Goal: Task Accomplishment & Management: Use online tool/utility

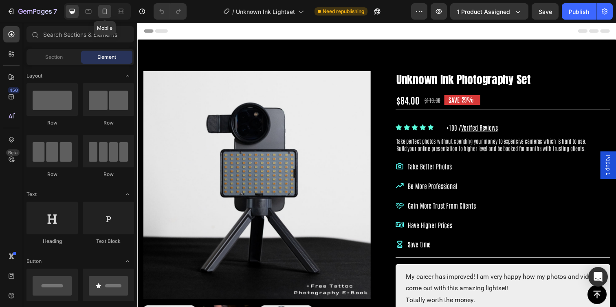
click at [104, 11] on icon at bounding box center [105, 11] width 8 height 8
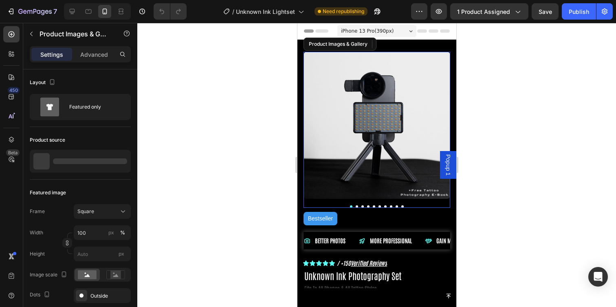
drag, startPoint x: 356, startPoint y: 110, endPoint x: 398, endPoint y: 118, distance: 43.1
click at [356, 110] on img at bounding box center [376, 125] width 147 height 147
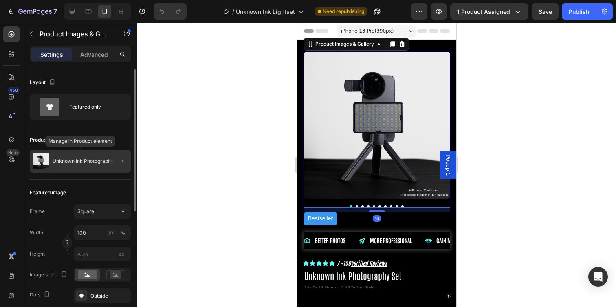
click at [98, 154] on div "Unknown Ink Photography Set" at bounding box center [80, 161] width 101 height 23
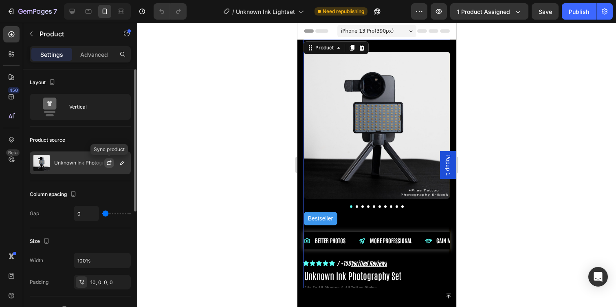
click at [106, 161] on icon "button" at bounding box center [109, 162] width 7 height 7
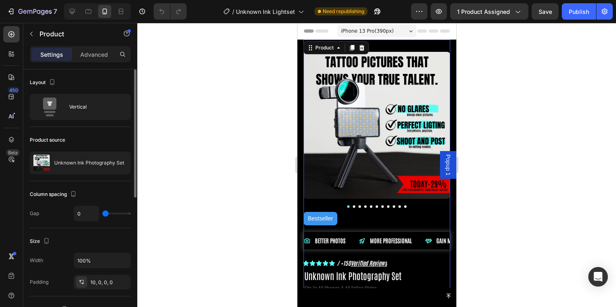
click at [260, 155] on div at bounding box center [376, 165] width 479 height 284
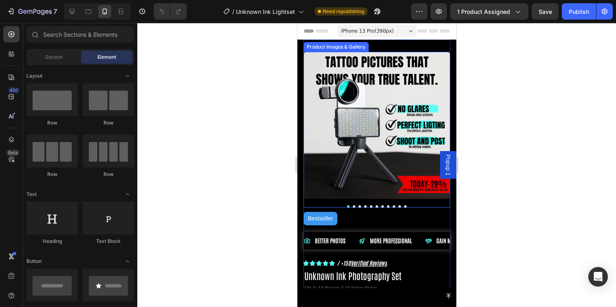
click at [353, 205] on button "Dot" at bounding box center [354, 206] width 2 height 2
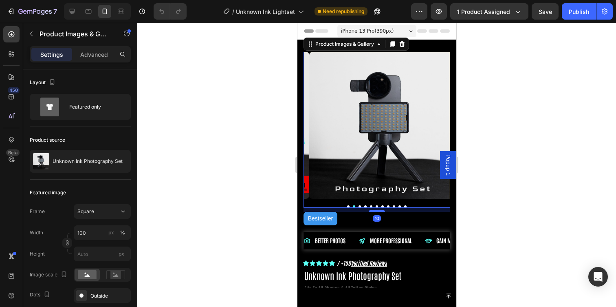
click at [347, 205] on button "Dot" at bounding box center [348, 206] width 2 height 2
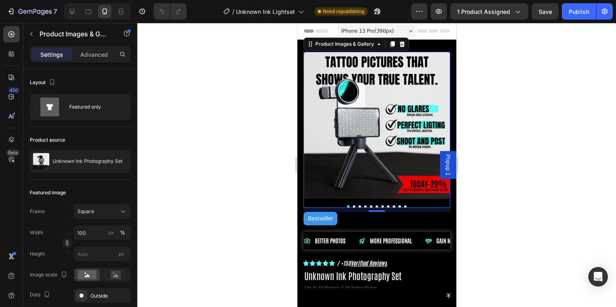
click at [353, 205] on button "Dot" at bounding box center [354, 206] width 2 height 2
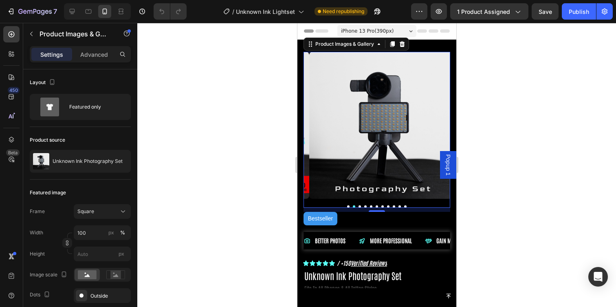
click at [347, 205] on button "Dot" at bounding box center [348, 206] width 2 height 2
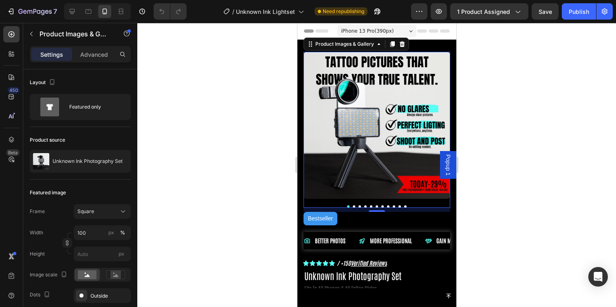
click at [503, 123] on div at bounding box center [376, 165] width 479 height 284
click at [353, 205] on button "Dot" at bounding box center [354, 206] width 2 height 2
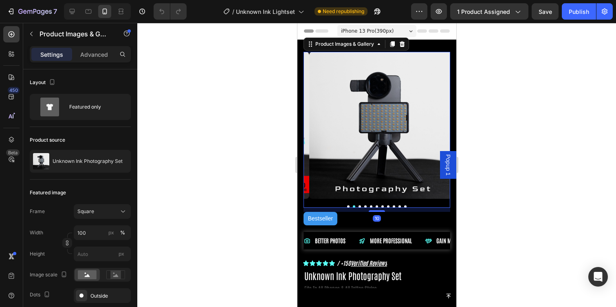
click at [358, 205] on button "Dot" at bounding box center [359, 206] width 2 height 2
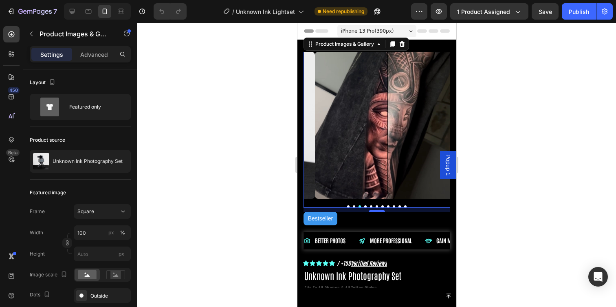
click at [364, 205] on button "Dot" at bounding box center [365, 206] width 2 height 2
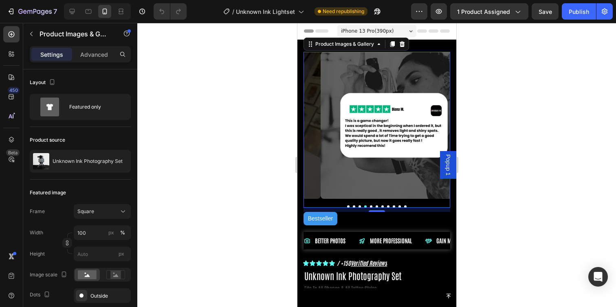
click at [358, 205] on button "Dot" at bounding box center [359, 206] width 2 height 2
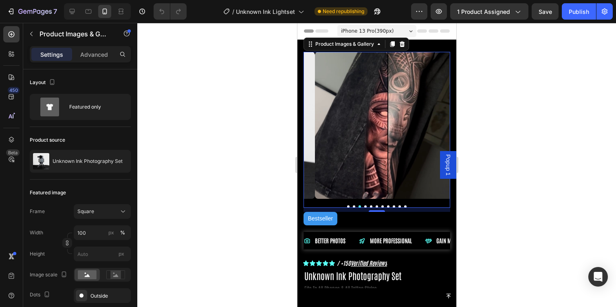
click at [353, 205] on button "Dot" at bounding box center [354, 206] width 2 height 2
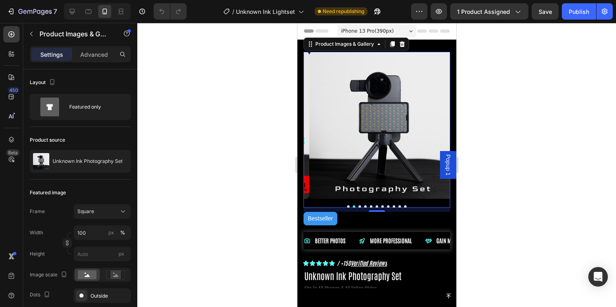
click at [358, 205] on button "Dot" at bounding box center [359, 206] width 2 height 2
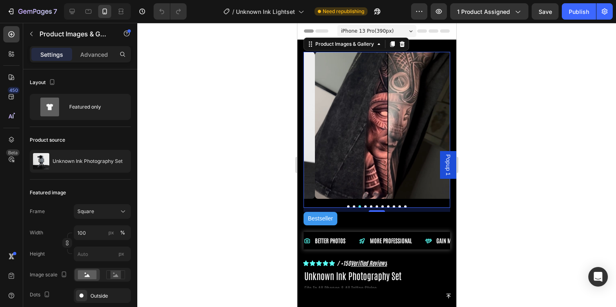
click at [364, 205] on button "Dot" at bounding box center [365, 206] width 2 height 2
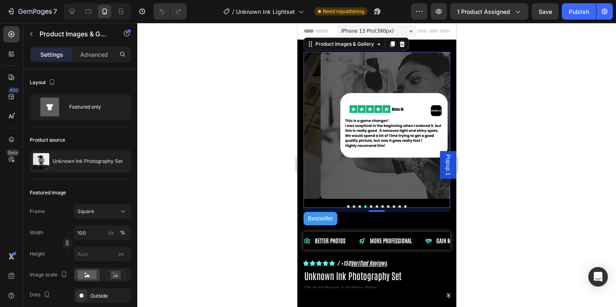
click at [370, 205] on button "Dot" at bounding box center [371, 206] width 2 height 2
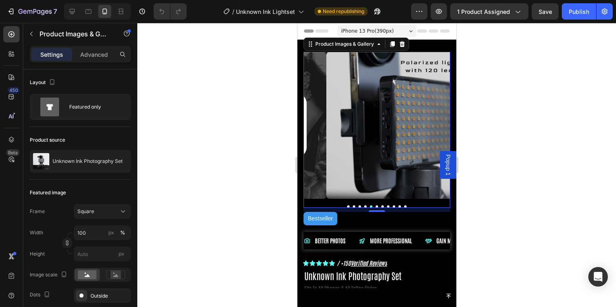
click at [375, 205] on button "Dot" at bounding box center [376, 206] width 2 height 2
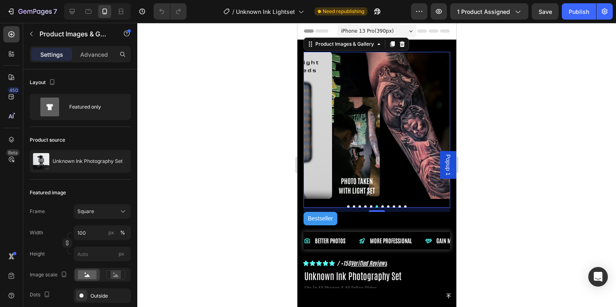
click at [381, 205] on button "Dot" at bounding box center [382, 206] width 2 height 2
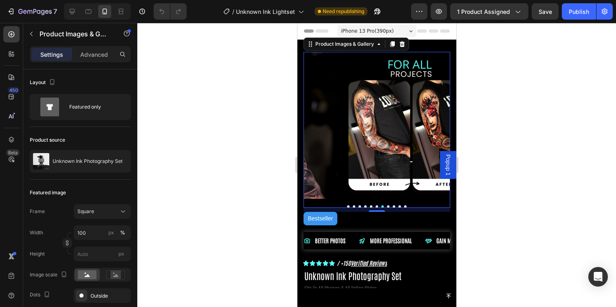
click at [387, 205] on button "Dot" at bounding box center [388, 206] width 2 height 2
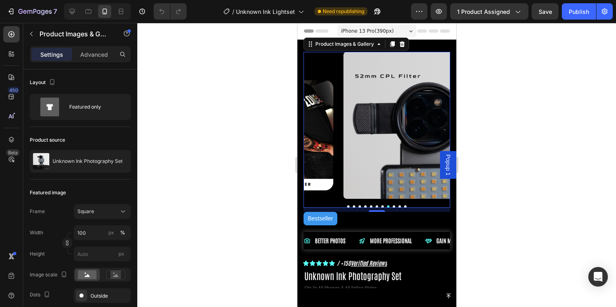
click at [393, 205] on button "Dot" at bounding box center [394, 206] width 2 height 2
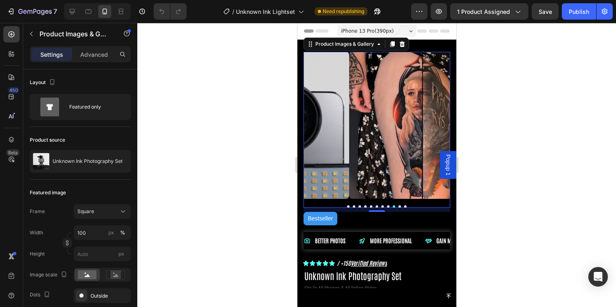
click at [398, 205] on button "Dot" at bounding box center [399, 206] width 2 height 2
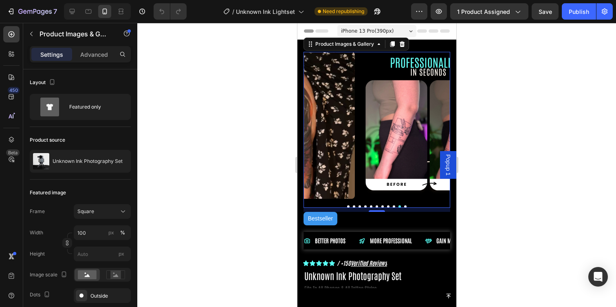
click at [358, 205] on button "Dot" at bounding box center [359, 206] width 2 height 2
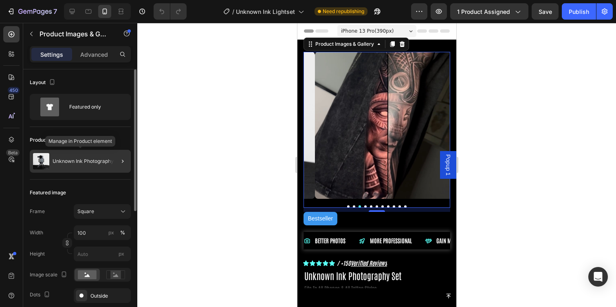
click at [99, 155] on div "Unknown Ink Photography Set" at bounding box center [80, 161] width 101 height 23
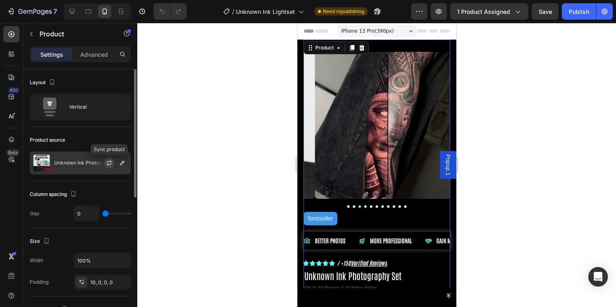
click at [109, 163] on icon "button" at bounding box center [109, 162] width 7 height 7
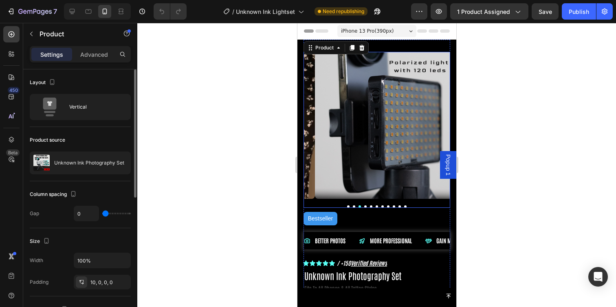
click at [347, 205] on button "Dot" at bounding box center [348, 206] width 2 height 2
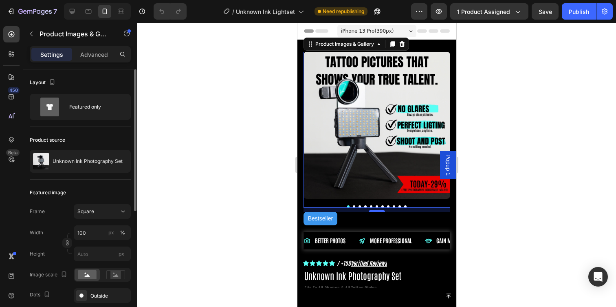
click at [353, 205] on button "Dot" at bounding box center [354, 206] width 2 height 2
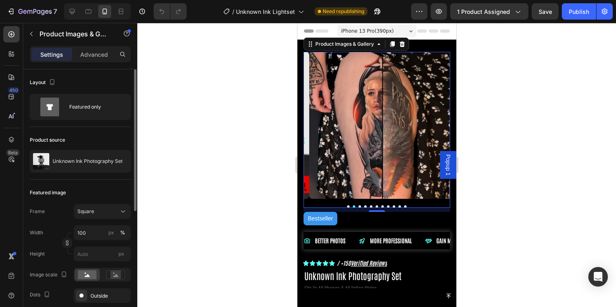
click at [358, 205] on button "Dot" at bounding box center [359, 206] width 2 height 2
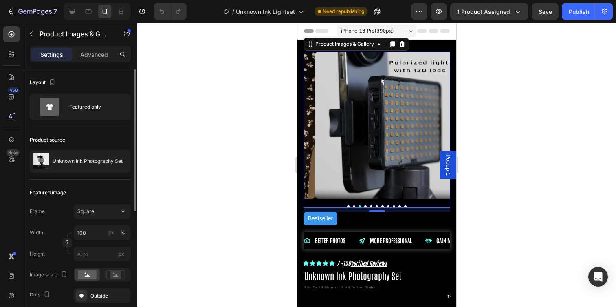
click at [364, 205] on button "Dot" at bounding box center [365, 206] width 2 height 2
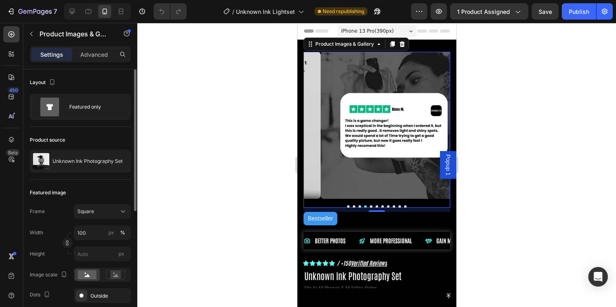
click at [370, 205] on button "Dot" at bounding box center [371, 206] width 2 height 2
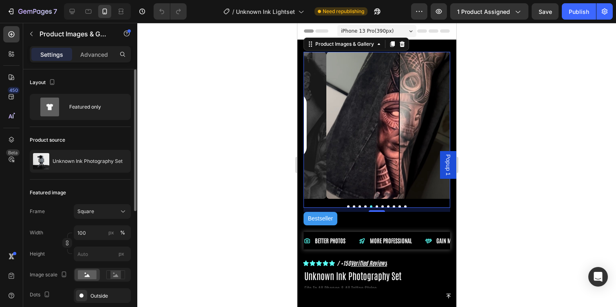
click at [375, 205] on button "Dot" at bounding box center [376, 206] width 2 height 2
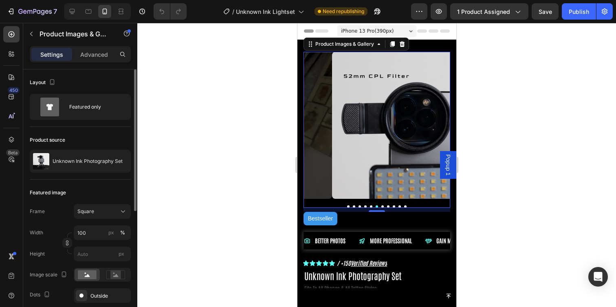
click at [381, 205] on button "Dot" at bounding box center [382, 206] width 2 height 2
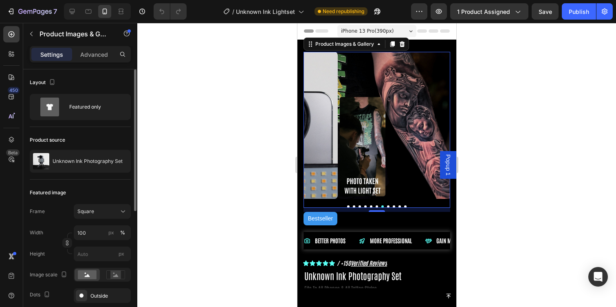
click at [387, 205] on button "Dot" at bounding box center [388, 206] width 2 height 2
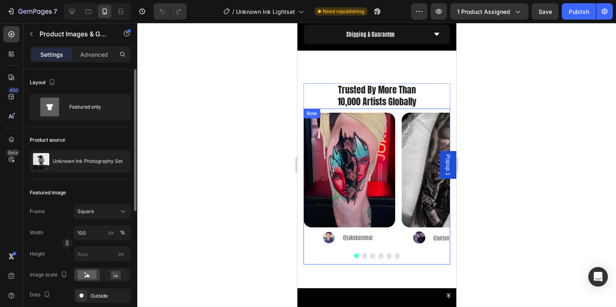
scroll to position [971, 0]
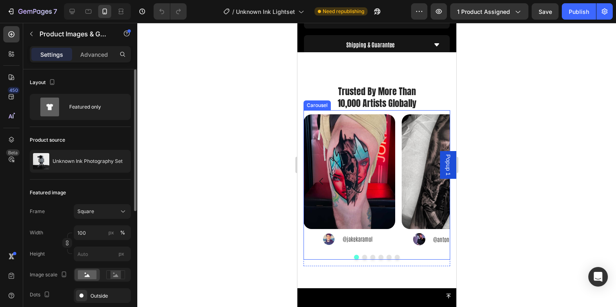
click at [362, 255] on button "Dot" at bounding box center [364, 256] width 5 height 5
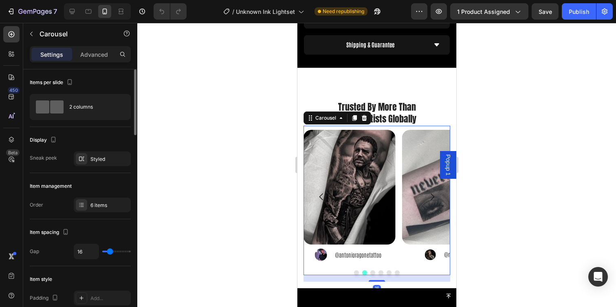
click at [370, 270] on button "Dot" at bounding box center [372, 272] width 5 height 5
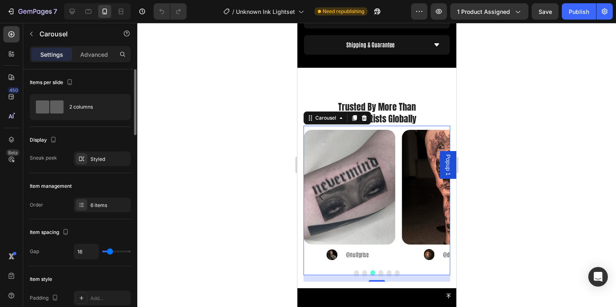
click at [378, 270] on button "Dot" at bounding box center [380, 272] width 5 height 5
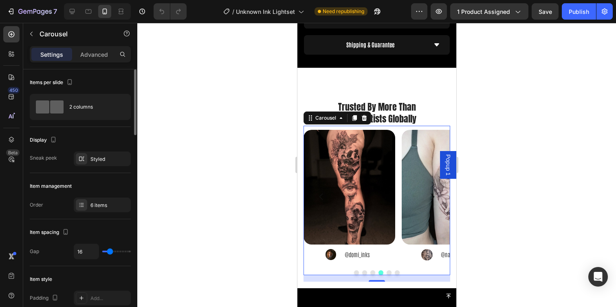
click at [387, 270] on button "Dot" at bounding box center [389, 272] width 5 height 5
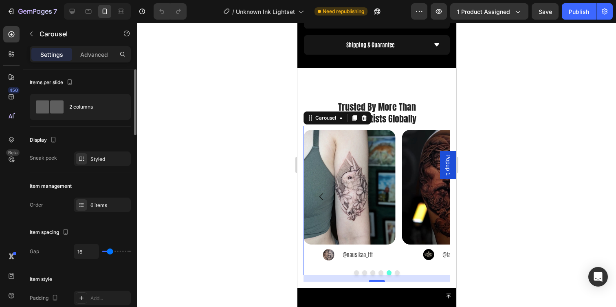
click at [395, 270] on button "Dot" at bounding box center [397, 272] width 5 height 5
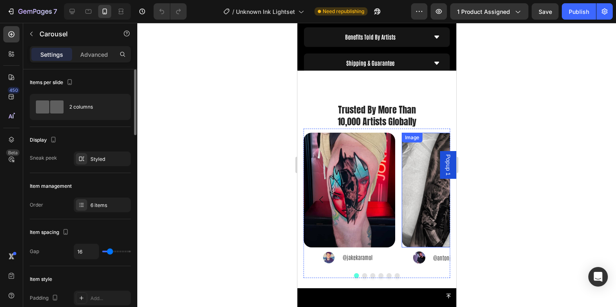
scroll to position [1016, 0]
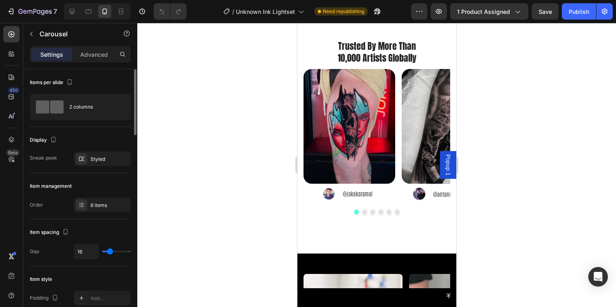
click at [362, 212] on button "Dot" at bounding box center [364, 211] width 5 height 5
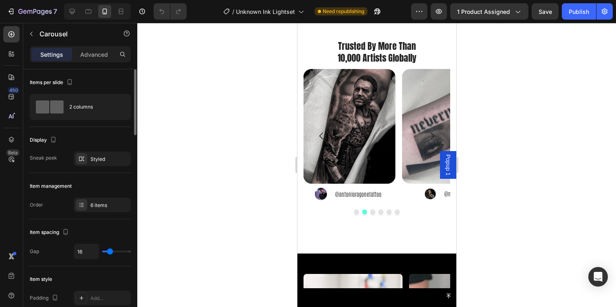
click at [370, 212] on button "Dot" at bounding box center [372, 211] width 5 height 5
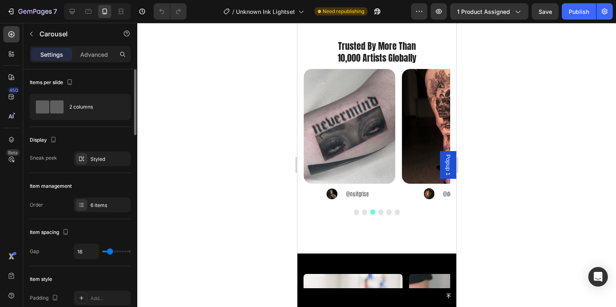
click at [380, 211] on button "Dot" at bounding box center [380, 211] width 5 height 5
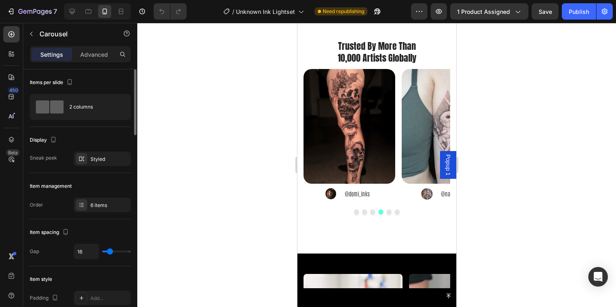
click at [387, 212] on button "Dot" at bounding box center [389, 211] width 5 height 5
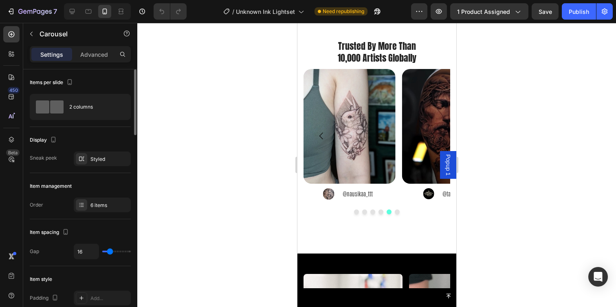
click at [395, 212] on button "Dot" at bounding box center [397, 211] width 5 height 5
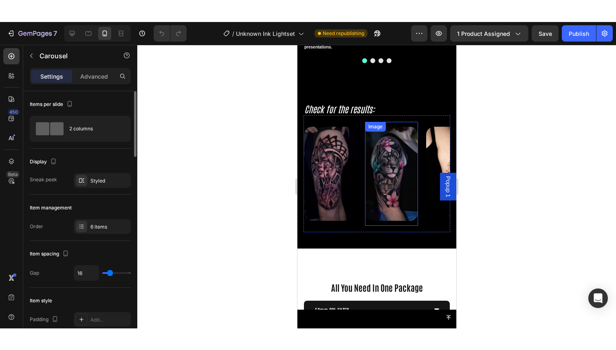
scroll to position [1505, 0]
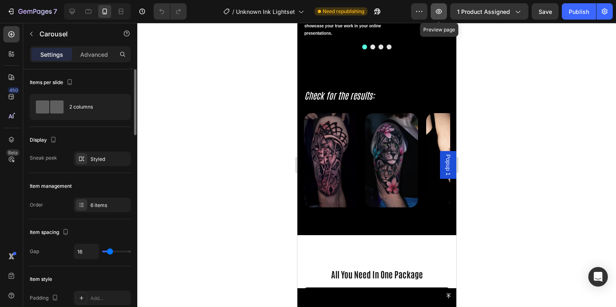
click at [440, 11] on icon "button" at bounding box center [439, 11] width 2 height 2
click at [516, 13] on icon "button" at bounding box center [518, 11] width 8 height 8
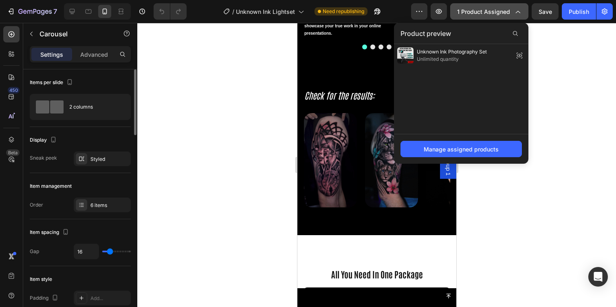
click at [516, 13] on icon "button" at bounding box center [518, 11] width 8 height 8
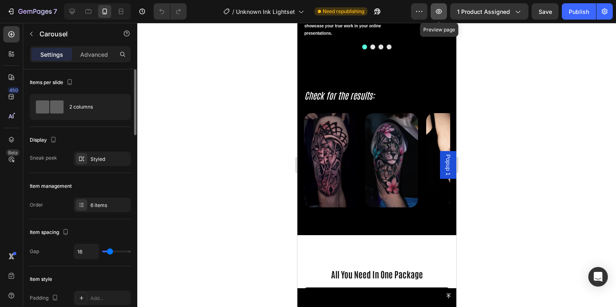
click at [442, 11] on icon "button" at bounding box center [439, 11] width 6 height 5
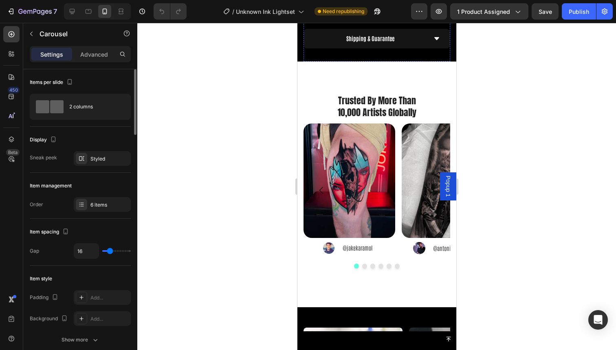
scroll to position [998, 0]
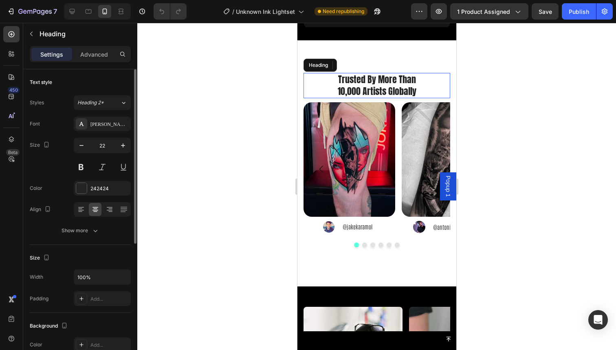
click at [391, 79] on h2 "Trusted By More Than 10,000 Artists Globally" at bounding box center [376, 85] width 147 height 25
click at [349, 60] on div at bounding box center [353, 65] width 10 height 10
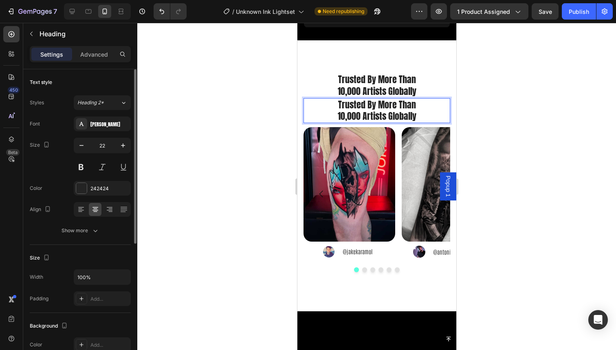
click at [363, 99] on p "Trusted By More Than 10,000 Artists Globally" at bounding box center [376, 110] width 145 height 23
click at [397, 99] on p "Trusted By More Than 10,000 Artists Globally" at bounding box center [376, 110] width 145 height 23
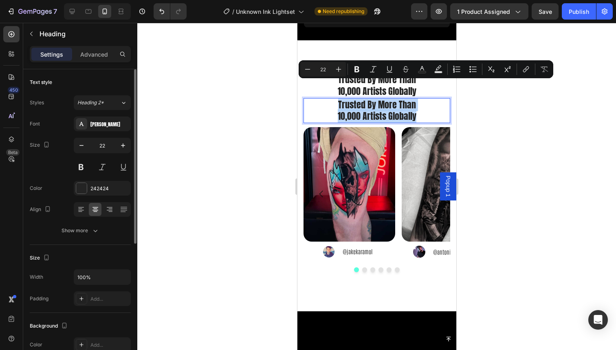
drag, startPoint x: 417, startPoint y: 99, endPoint x: 324, endPoint y: 88, distance: 93.9
click at [324, 99] on p "Trusted By More Than 10,000 Artists Globally" at bounding box center [376, 110] width 145 height 23
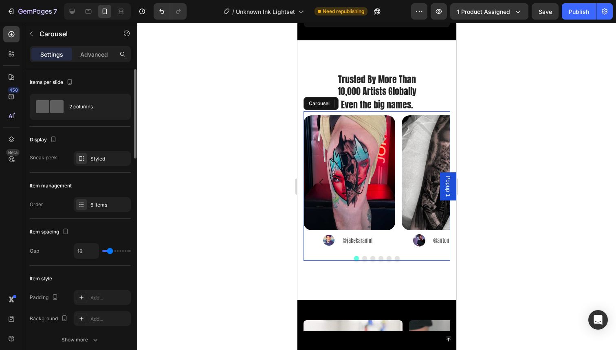
click at [396, 159] on div "Image Image @jakekaramol Text Block Advanced List Image Image @antonioragonetat…" at bounding box center [376, 182] width 147 height 134
click at [351, 100] on icon at bounding box center [354, 103] width 7 height 7
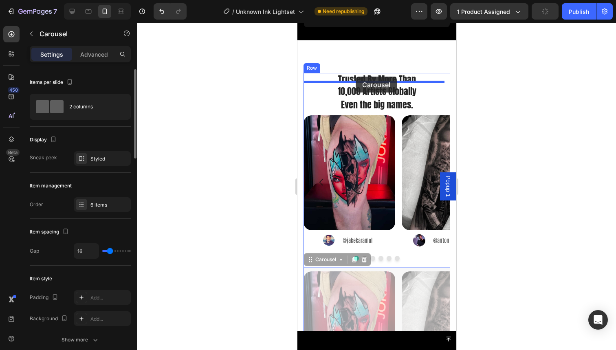
drag, startPoint x: 321, startPoint y: 247, endPoint x: 769, endPoint y: 140, distance: 460.5
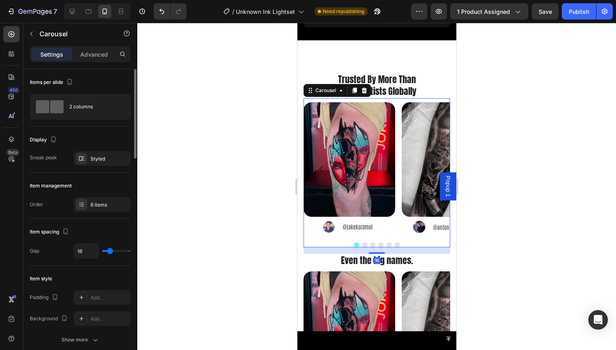
click at [472, 117] on div at bounding box center [376, 186] width 479 height 327
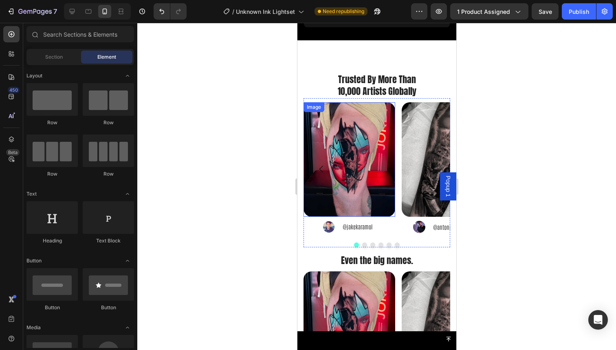
click at [359, 146] on img at bounding box center [349, 159] width 92 height 115
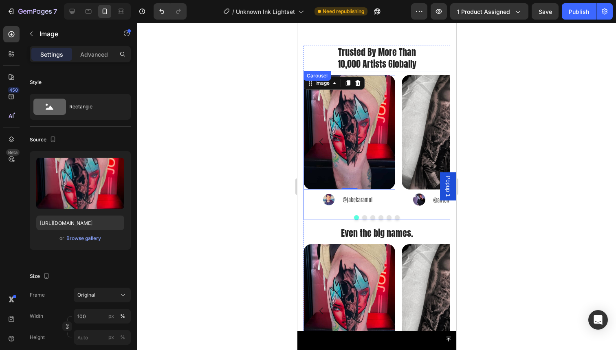
scroll to position [960, 0]
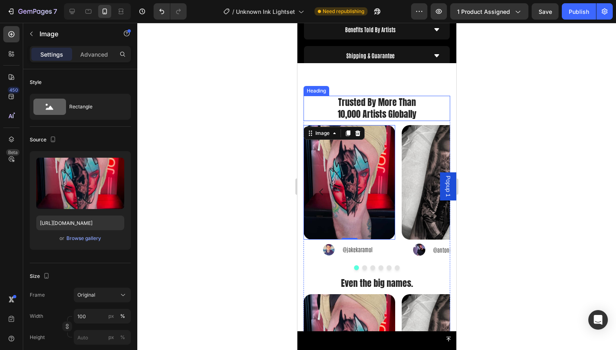
click at [398, 108] on h2 "Trusted By More Than 10,000 Artists Globally" at bounding box center [376, 108] width 147 height 25
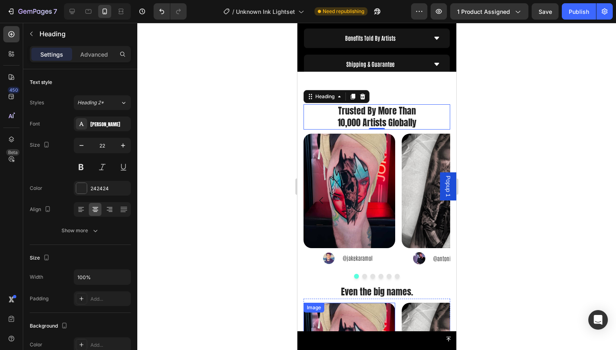
scroll to position [948, 0]
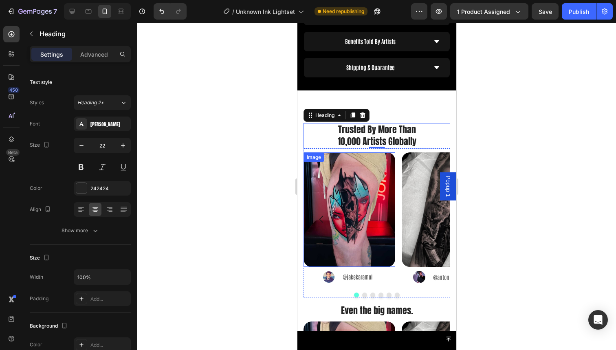
click at [351, 173] on img at bounding box center [349, 209] width 92 height 115
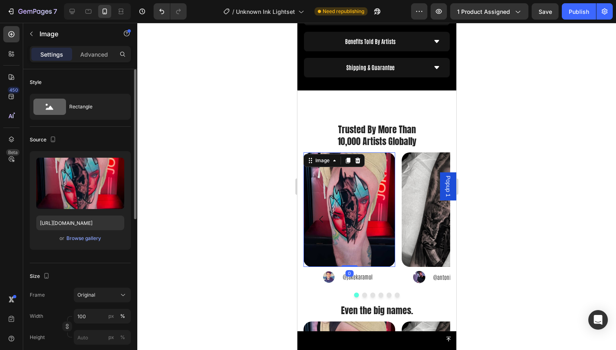
click at [82, 243] on div "or Browse gallery" at bounding box center [80, 239] width 88 height 10
click at [83, 240] on div "Browse gallery" at bounding box center [83, 238] width 35 height 7
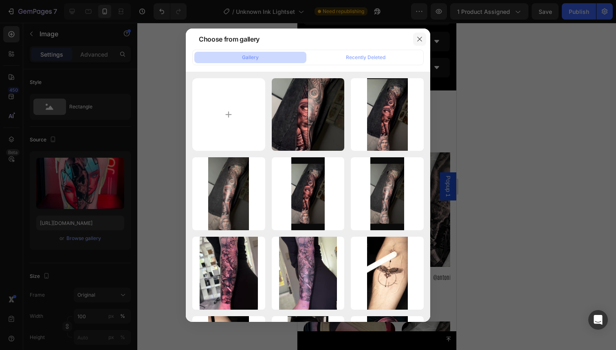
click at [420, 35] on button "button" at bounding box center [419, 39] width 13 height 13
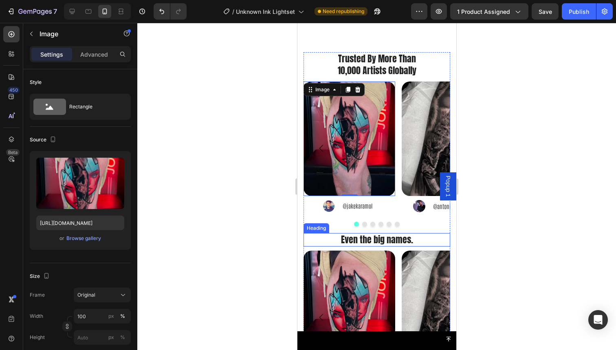
scroll to position [985, 0]
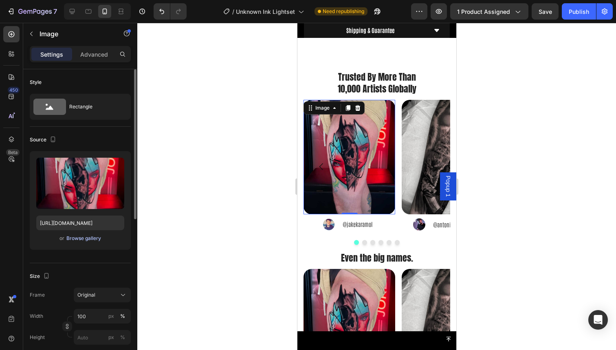
click at [90, 239] on div "Browse gallery" at bounding box center [83, 238] width 35 height 7
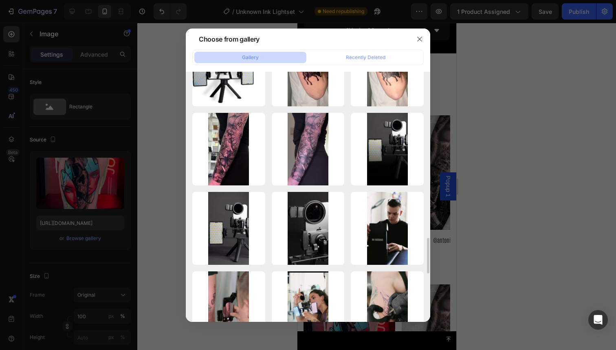
scroll to position [1170, 0]
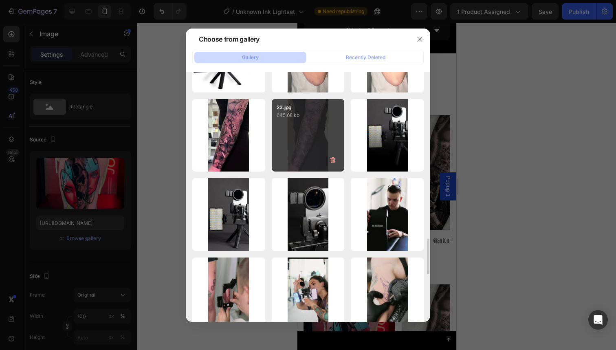
click at [301, 152] on div "23.jpg 645.68 kb" at bounding box center [308, 135] width 73 height 73
type input "[URL][DOMAIN_NAME]"
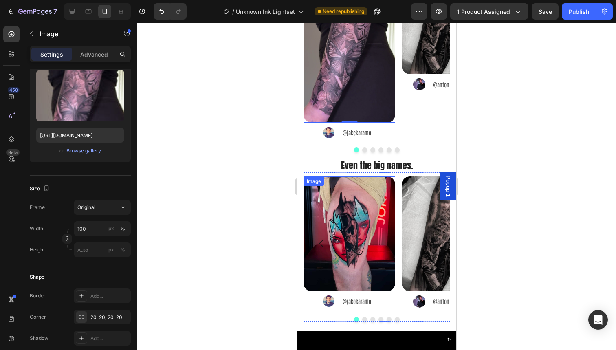
scroll to position [1141, 0]
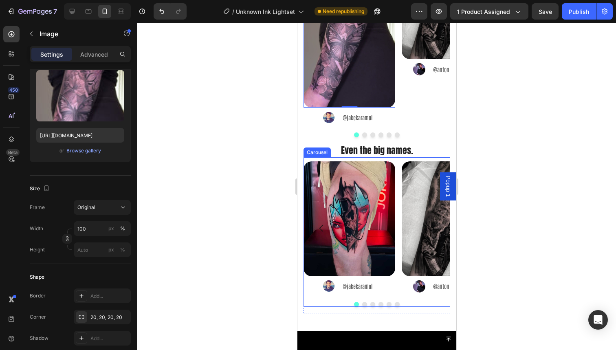
click at [399, 285] on div "Image Image @jakekaramol Text Block Advanced List Image Image @antonioragonetat…" at bounding box center [376, 228] width 147 height 134
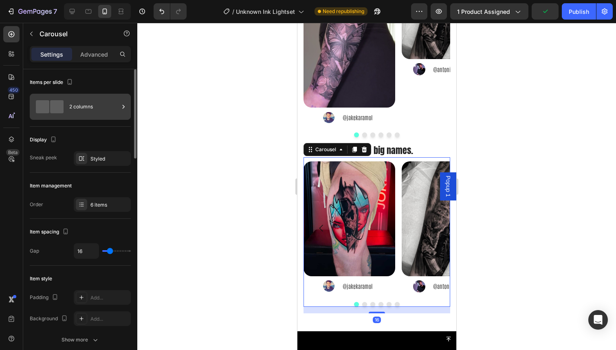
click at [80, 107] on div "2 columns" at bounding box center [94, 106] width 50 height 19
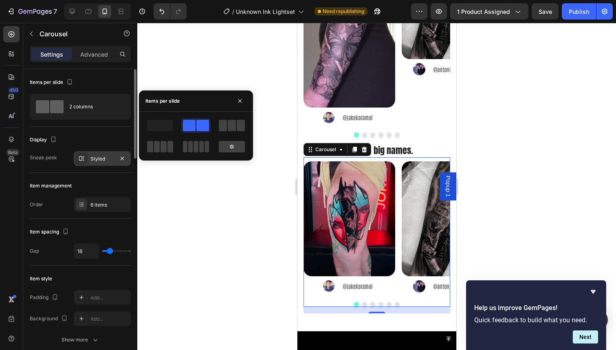
click at [95, 160] on div "Styled" at bounding box center [103, 158] width 24 height 7
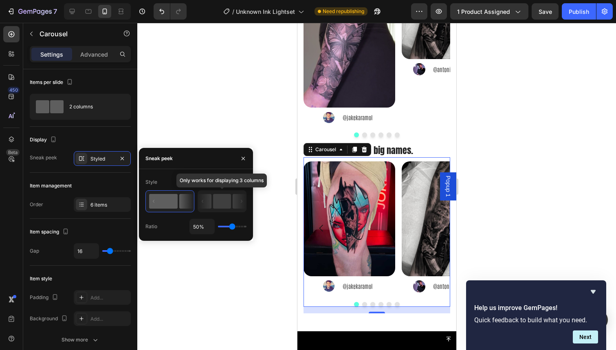
click at [225, 204] on rect at bounding box center [222, 201] width 18 height 15
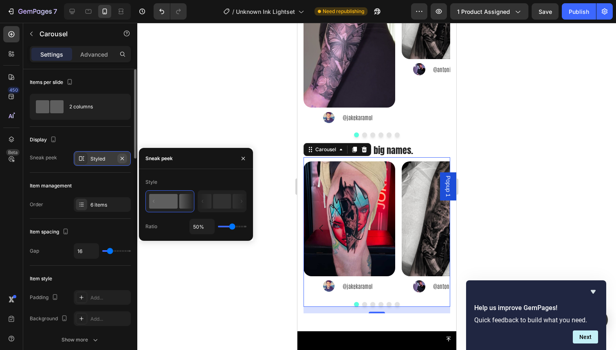
click at [122, 159] on icon "button" at bounding box center [122, 158] width 7 height 7
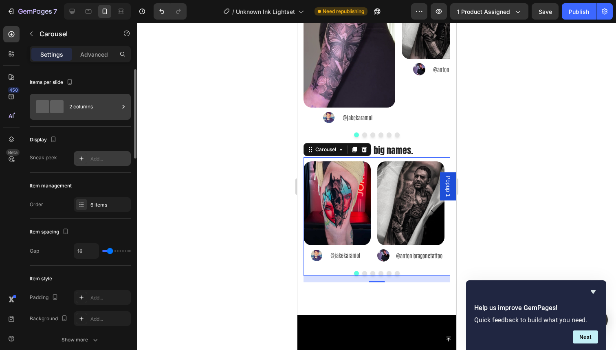
click at [94, 113] on div "2 columns" at bounding box center [94, 106] width 50 height 19
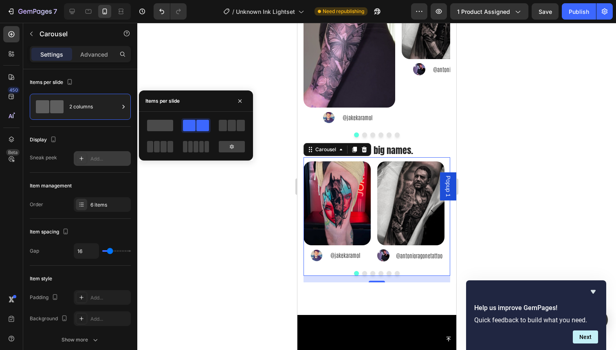
click at [156, 129] on span at bounding box center [160, 125] width 26 height 11
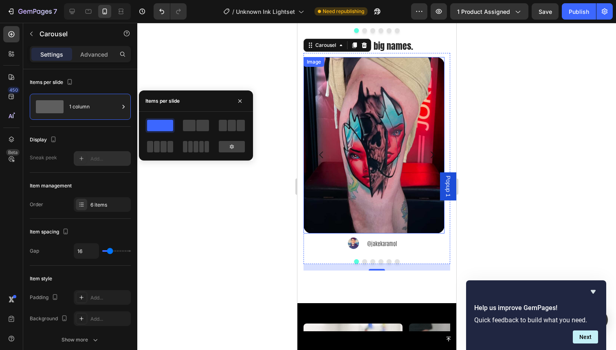
scroll to position [1249, 0]
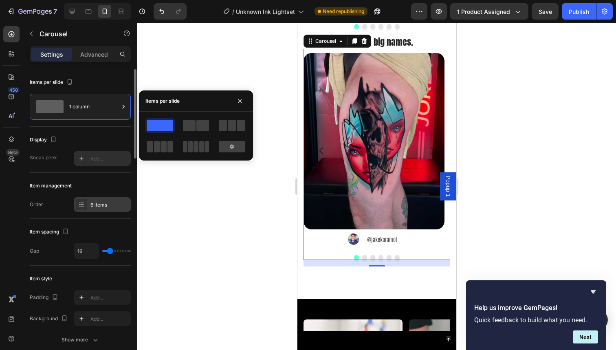
click at [106, 206] on div "6 items" at bounding box center [110, 204] width 38 height 7
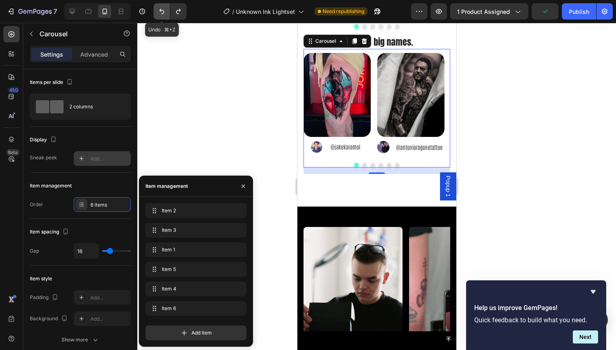
click at [162, 9] on icon "Undo/Redo" at bounding box center [162, 11] width 8 height 8
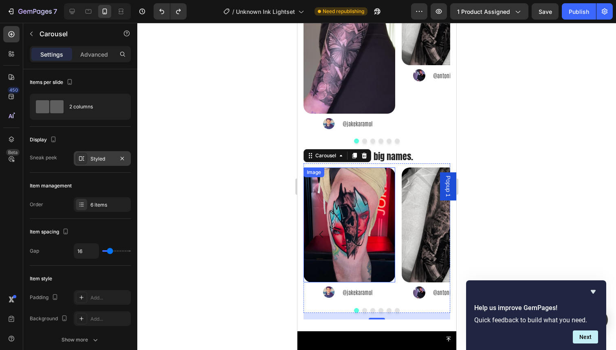
scroll to position [1131, 0]
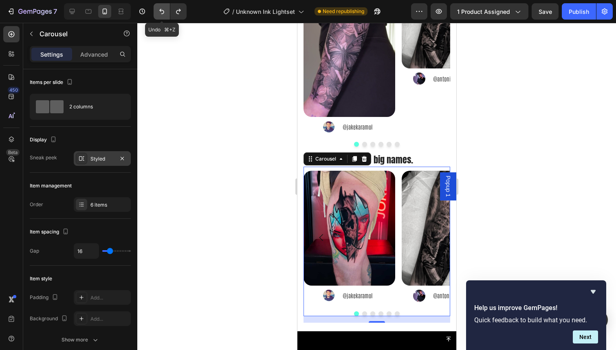
click at [159, 17] on button "Undo/Redo" at bounding box center [162, 11] width 16 height 16
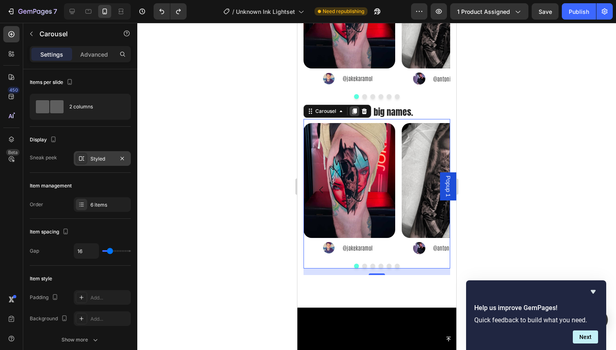
click at [353, 108] on icon at bounding box center [354, 111] width 7 height 7
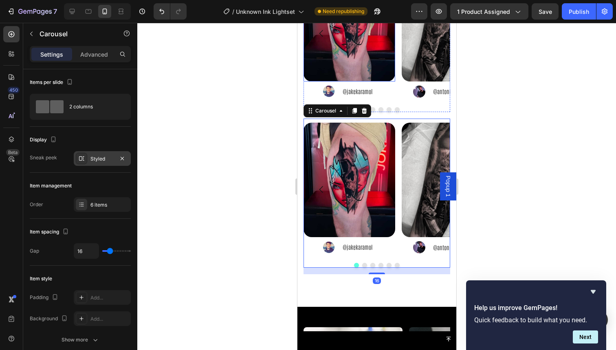
scroll to position [1290, 0]
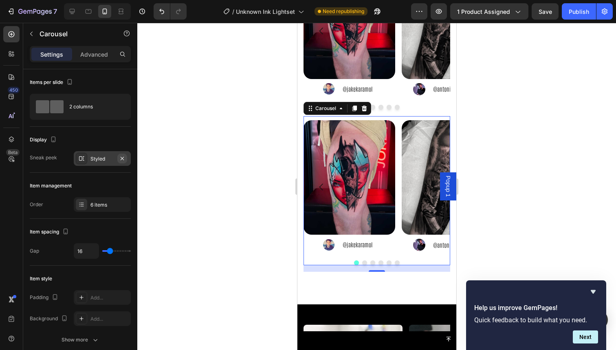
click at [120, 157] on icon "button" at bounding box center [122, 158] width 7 height 7
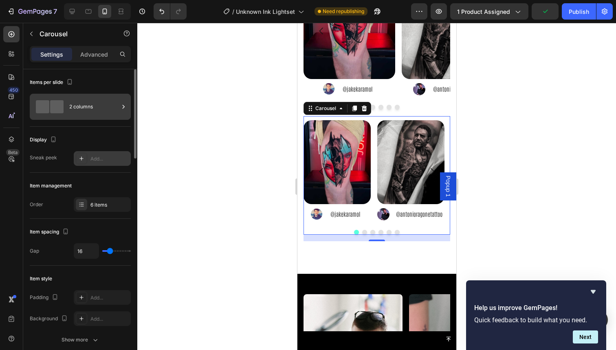
click at [93, 104] on div "2 columns" at bounding box center [94, 106] width 50 height 19
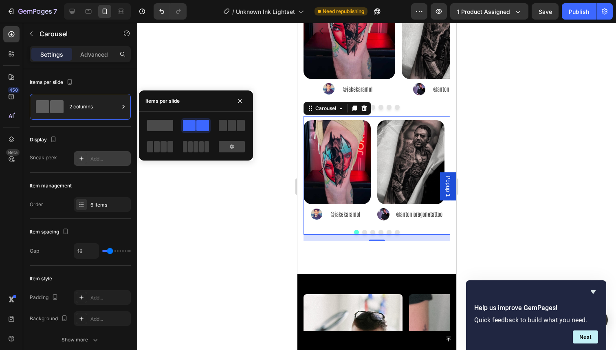
click at [152, 129] on span at bounding box center [160, 125] width 26 height 11
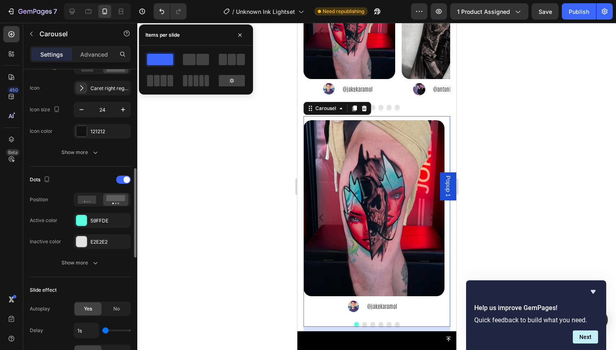
scroll to position [324, 0]
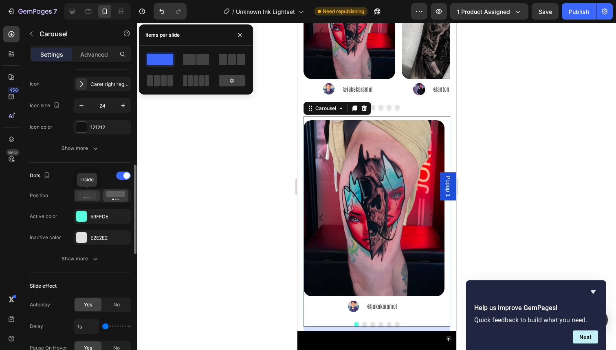
click at [90, 197] on icon at bounding box center [87, 196] width 19 height 8
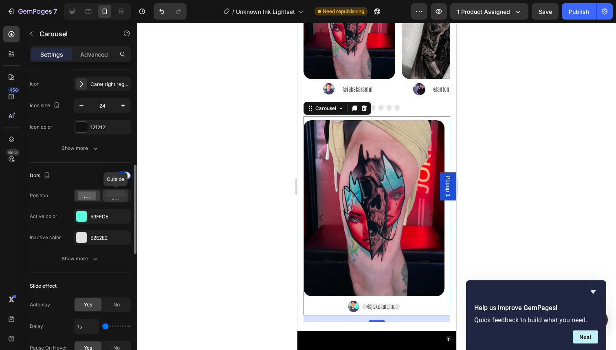
click at [108, 196] on rect at bounding box center [115, 194] width 19 height 6
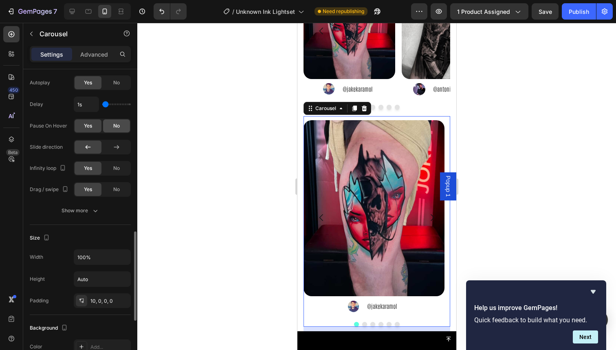
scroll to position [547, 0]
click at [92, 213] on icon "button" at bounding box center [95, 210] width 8 height 8
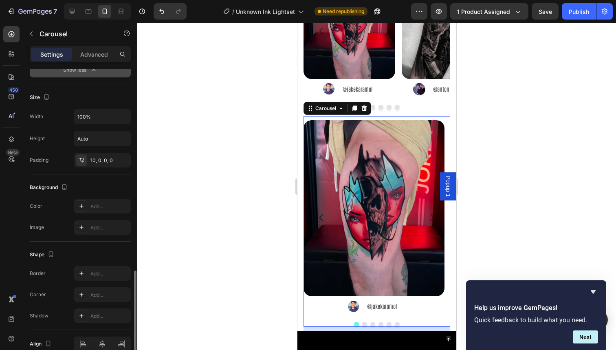
scroll to position [792, 0]
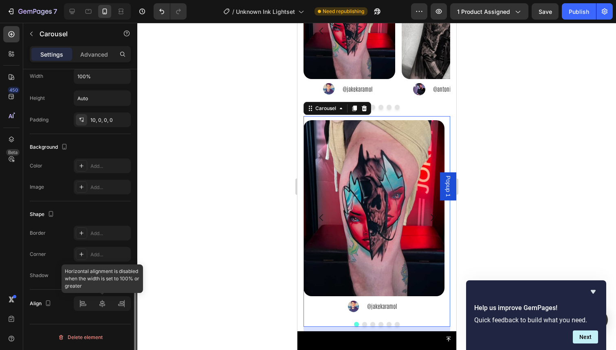
click at [101, 300] on div at bounding box center [102, 303] width 57 height 15
click at [101, 305] on div at bounding box center [102, 303] width 57 height 15
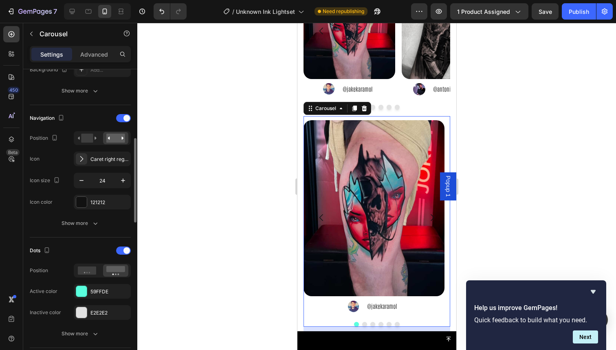
scroll to position [0, 0]
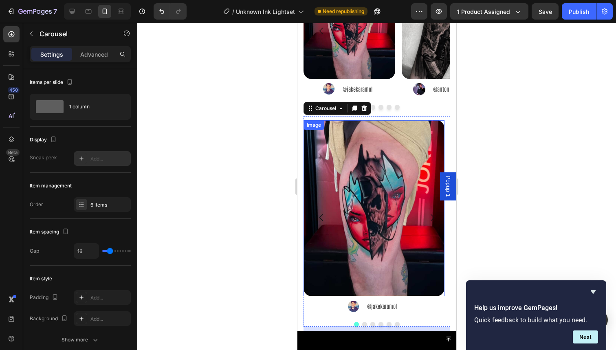
click at [359, 194] on img at bounding box center [373, 208] width 141 height 177
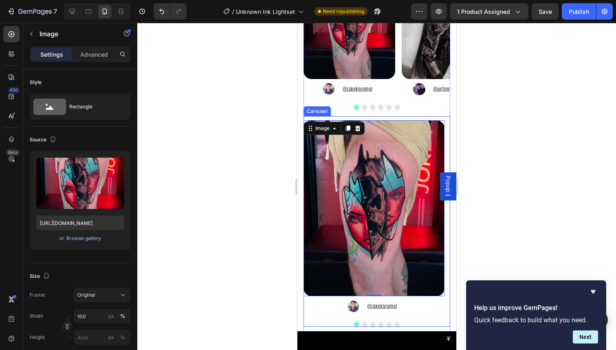
click at [316, 306] on div "Image 0 Image @jakekaramol Text Block Advanced List Image Image @antonioragonet…" at bounding box center [376, 221] width 147 height 211
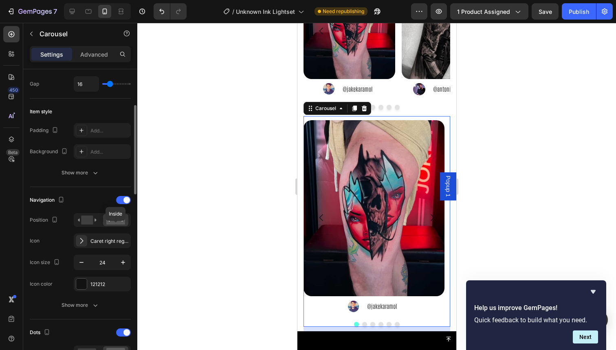
scroll to position [173, 0]
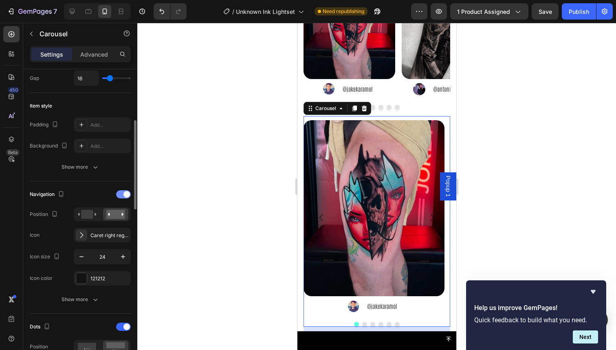
click at [125, 192] on span at bounding box center [127, 194] width 7 height 7
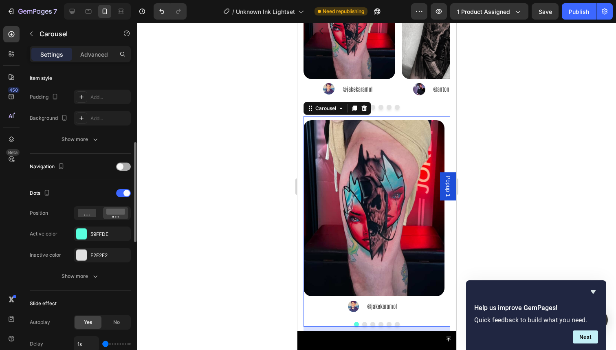
scroll to position [206, 0]
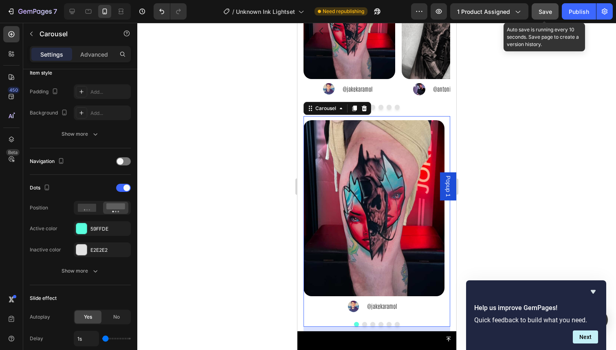
click at [549, 9] on span "Save" at bounding box center [545, 11] width 13 height 7
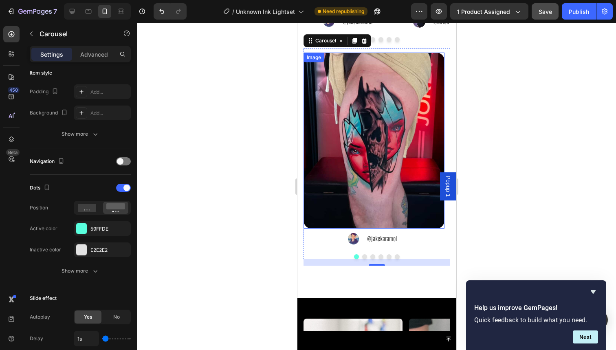
scroll to position [1363, 0]
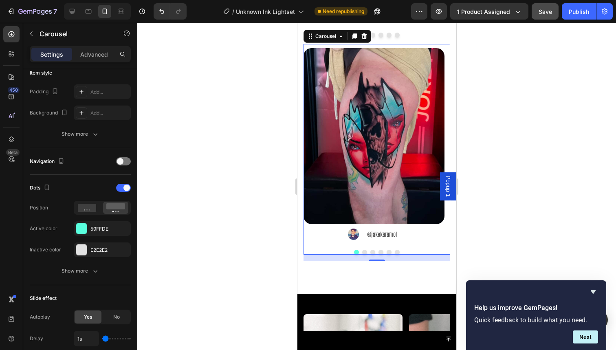
click at [362, 251] on button "Dot" at bounding box center [364, 252] width 5 height 5
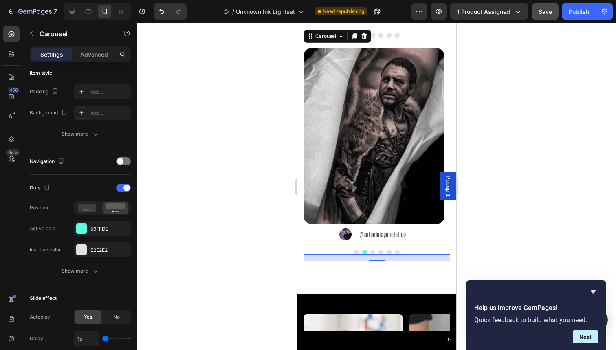
click at [466, 180] on div at bounding box center [376, 186] width 479 height 327
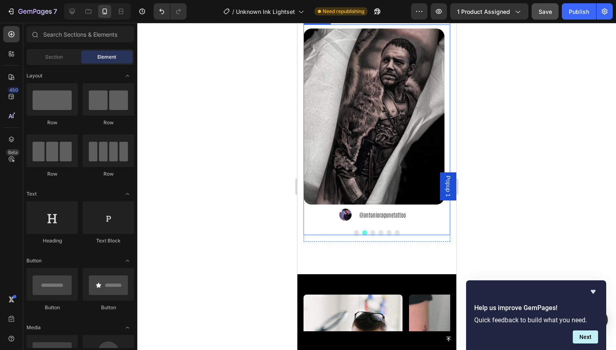
scroll to position [1396, 0]
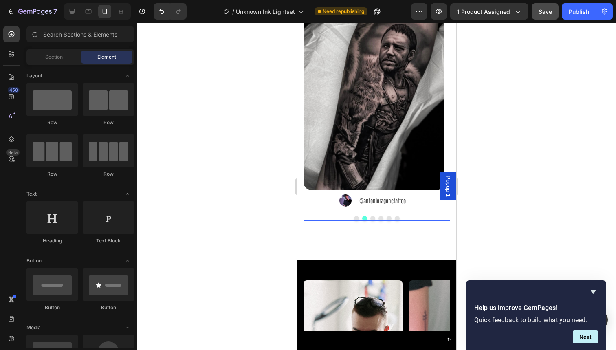
click at [329, 215] on div "Image Image @jakekaramol Text Block Advanced List Image Image @antonioragonetat…" at bounding box center [376, 115] width 147 height 211
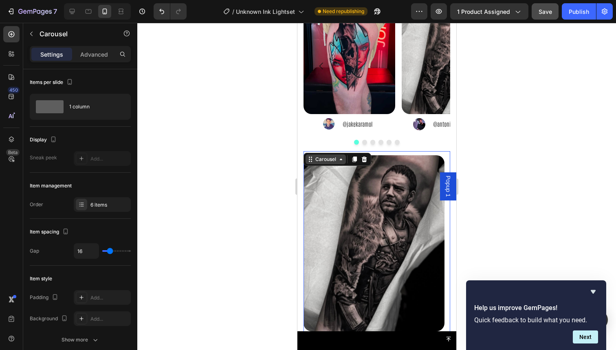
scroll to position [1254, 0]
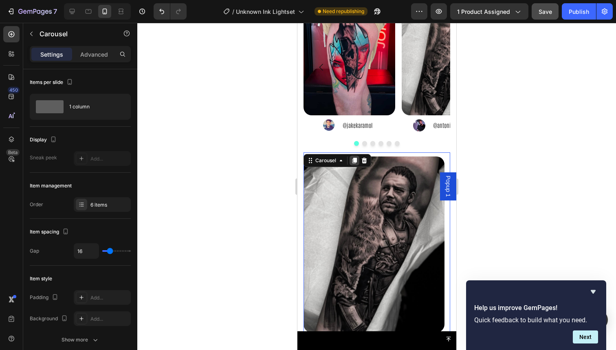
click at [351, 163] on div at bounding box center [354, 161] width 10 height 10
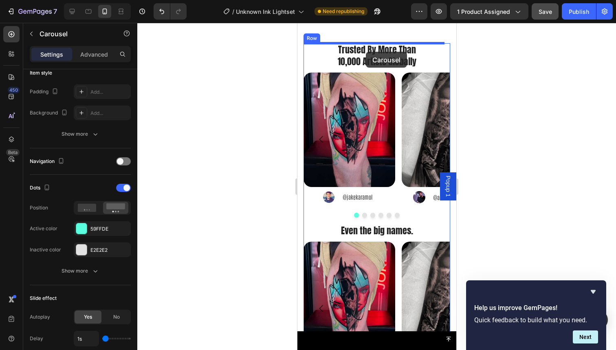
scroll to position [997, 0]
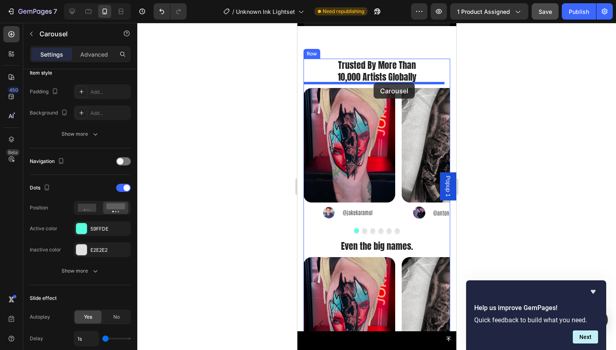
drag, startPoint x: 326, startPoint y: 46, endPoint x: 373, endPoint y: 83, distance: 60.4
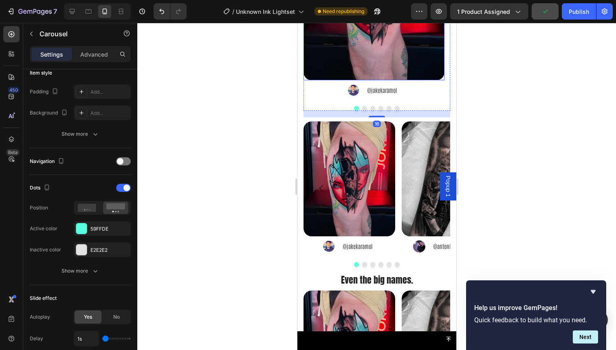
scroll to position [1183, 0]
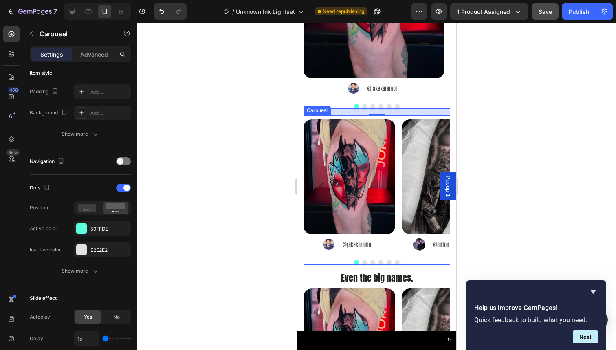
click at [398, 134] on div "Image Image @jakekaramol Text Block Advanced List Image Image @antonioragonetat…" at bounding box center [376, 186] width 147 height 134
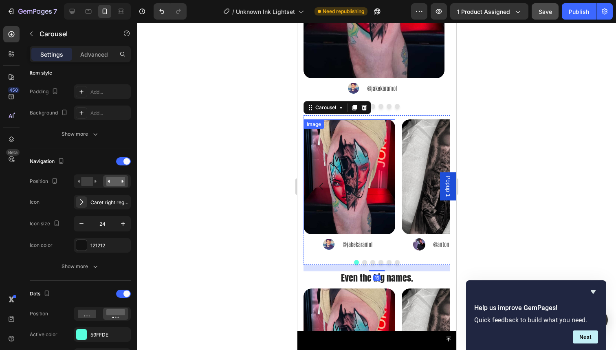
scroll to position [1197, 0]
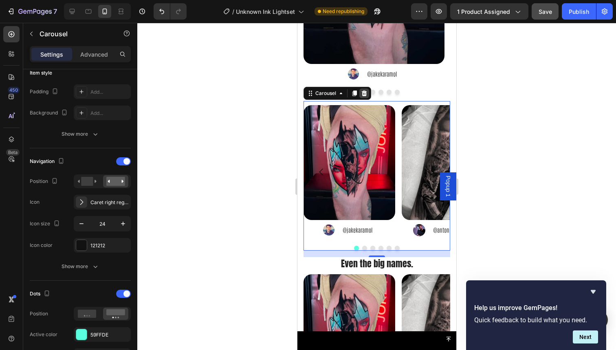
click at [365, 95] on icon at bounding box center [364, 93] width 7 height 7
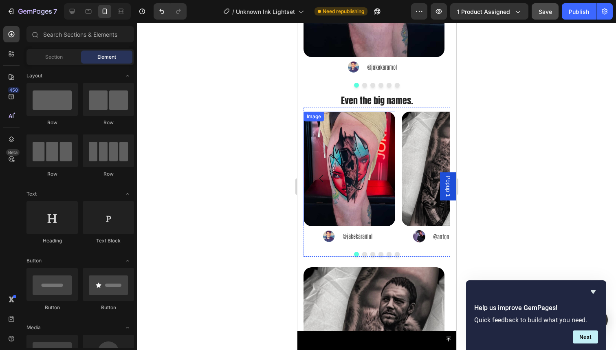
scroll to position [1304, 0]
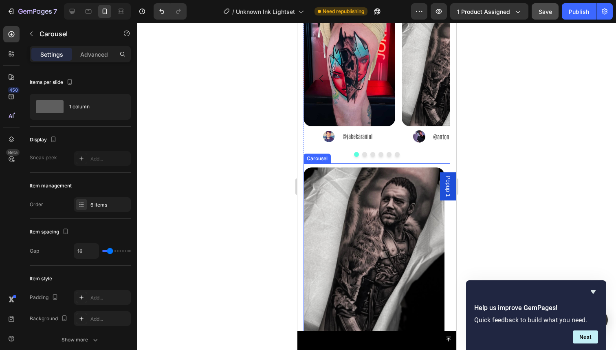
click at [325, 163] on div "Image Image @jakekaramol Text Block Advanced List Image Image @antonioragonetat…" at bounding box center [376, 268] width 147 height 211
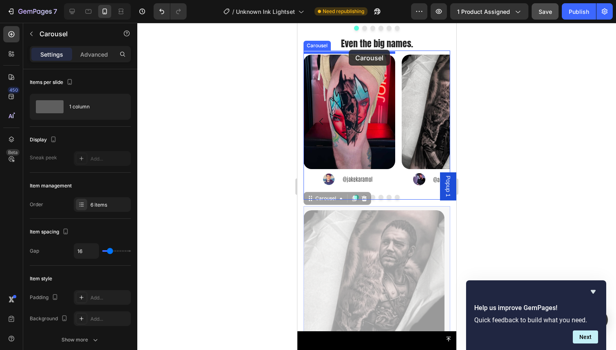
scroll to position [1244, 0]
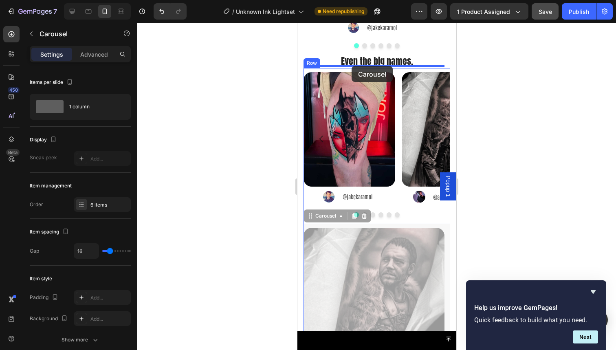
drag, startPoint x: 321, startPoint y: 156, endPoint x: 351, endPoint y: 66, distance: 95.0
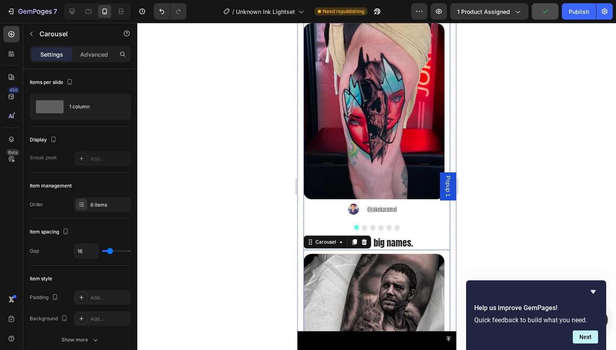
scroll to position [1043, 0]
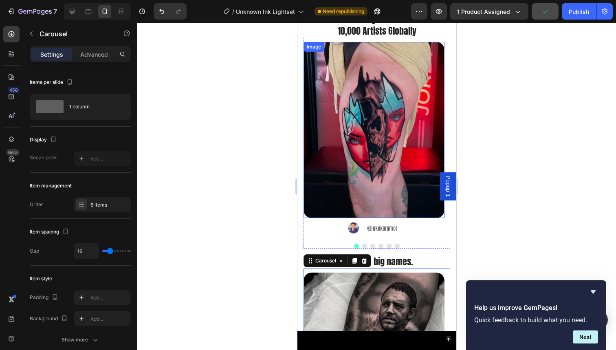
click at [378, 130] on img at bounding box center [373, 130] width 141 height 177
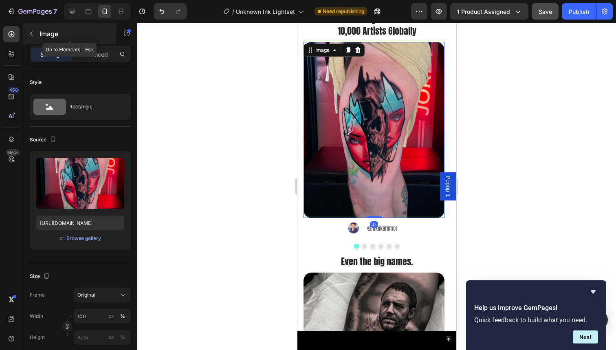
click at [36, 38] on button "button" at bounding box center [31, 33] width 13 height 13
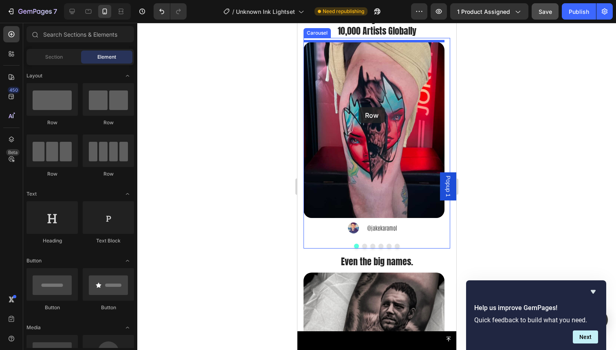
drag, startPoint x: 399, startPoint y: 133, endPoint x: 358, endPoint y: 107, distance: 47.8
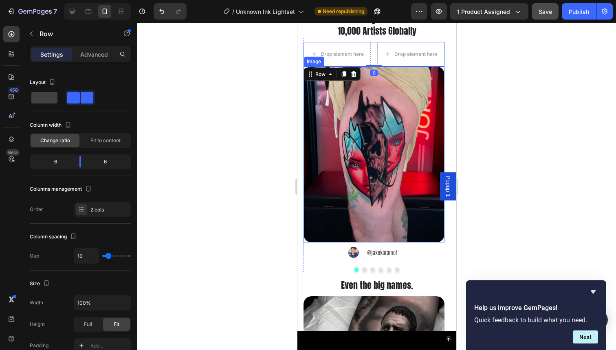
click at [362, 136] on img at bounding box center [373, 154] width 141 height 177
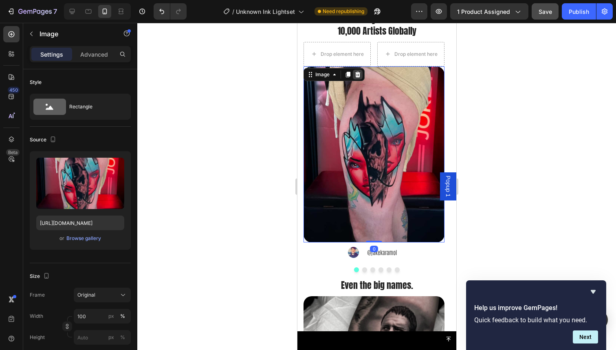
click at [355, 76] on icon at bounding box center [357, 74] width 7 height 7
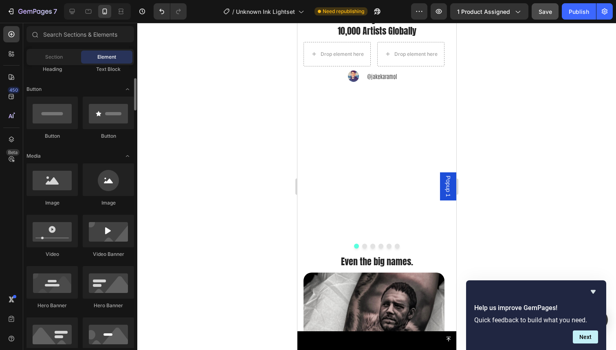
scroll to position [174, 0]
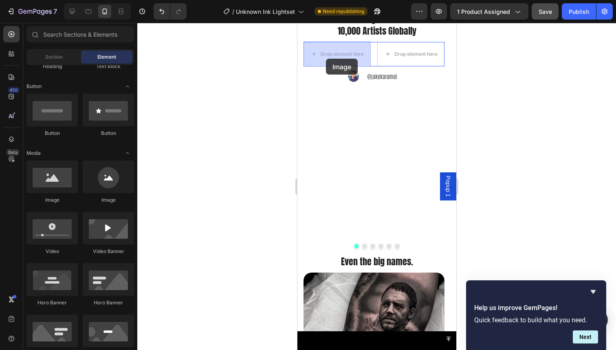
drag, startPoint x: 352, startPoint y: 192, endPoint x: 326, endPoint y: 59, distance: 136.2
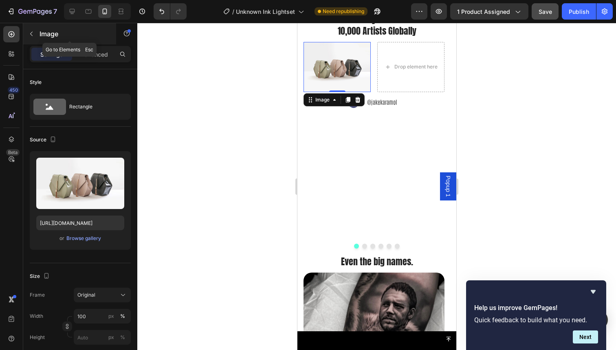
click at [32, 35] on icon "button" at bounding box center [31, 34] width 7 height 7
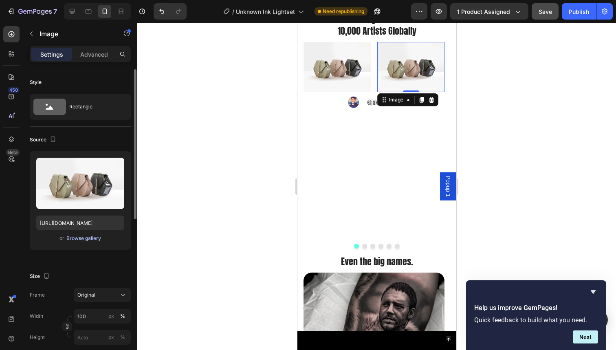
click at [93, 236] on div "Browse gallery" at bounding box center [83, 238] width 35 height 7
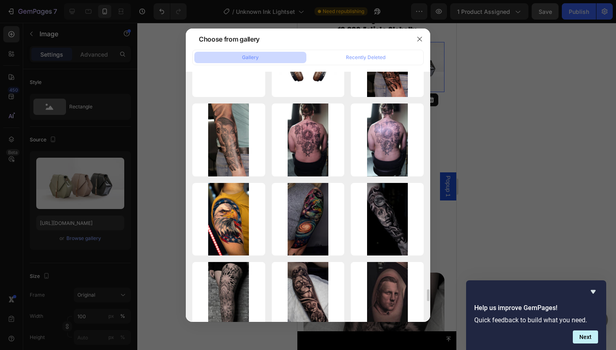
scroll to position [4422, 0]
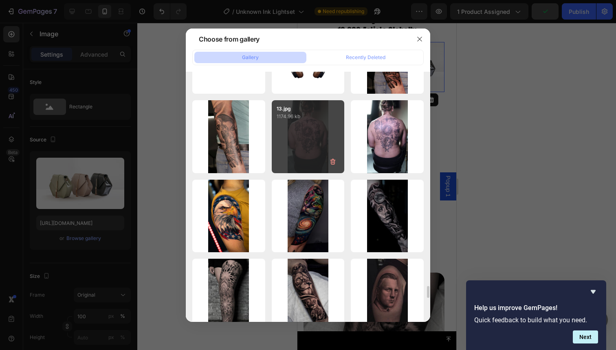
click at [303, 139] on div "13.jpg 1174.96 kb" at bounding box center [308, 136] width 73 height 73
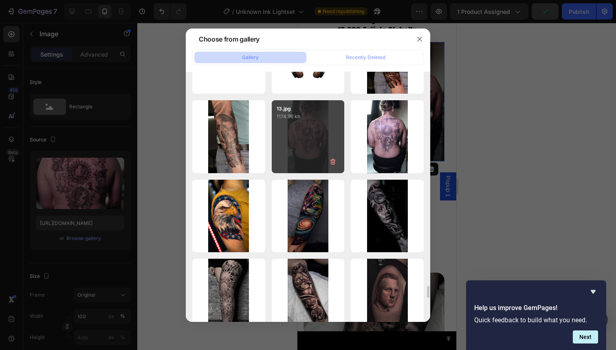
type input "[URL][DOMAIN_NAME]"
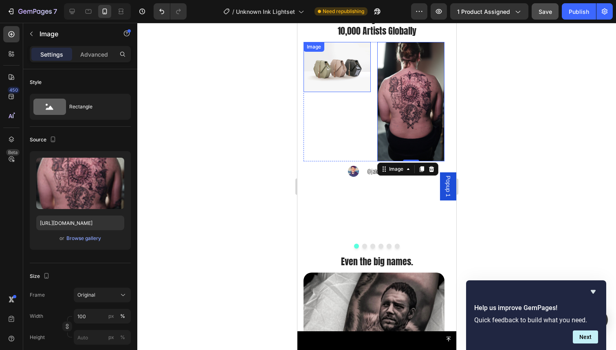
click at [335, 76] on img at bounding box center [336, 67] width 67 height 51
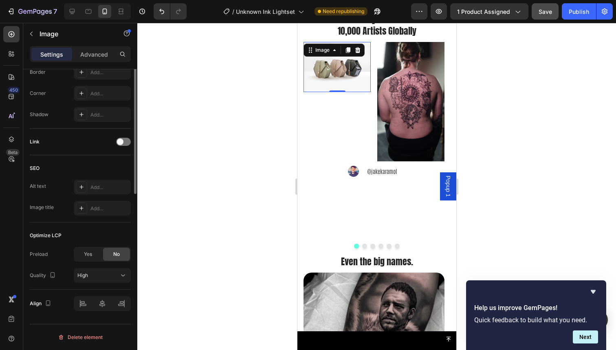
scroll to position [0, 0]
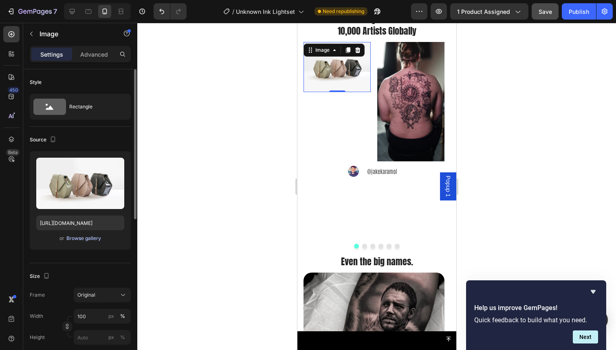
click at [91, 236] on div "Browse gallery" at bounding box center [83, 238] width 35 height 7
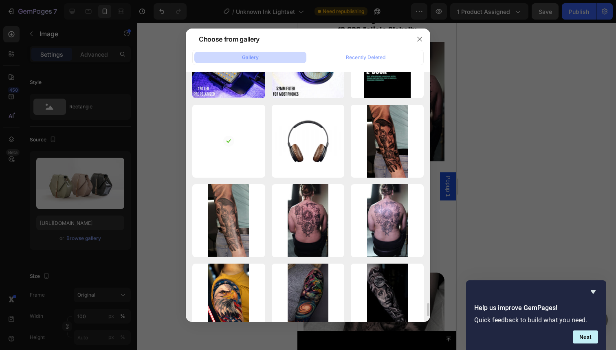
scroll to position [4357, 0]
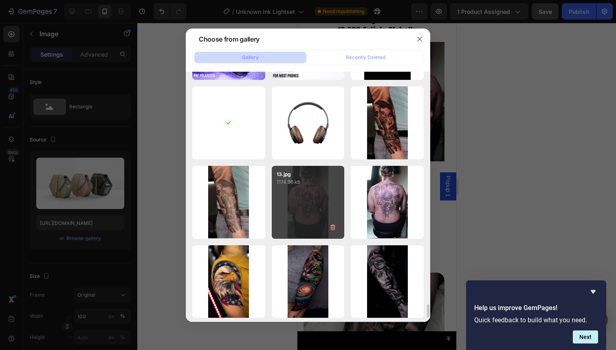
click at [305, 201] on div "13.jpg 1174.96 kb" at bounding box center [308, 202] width 73 height 73
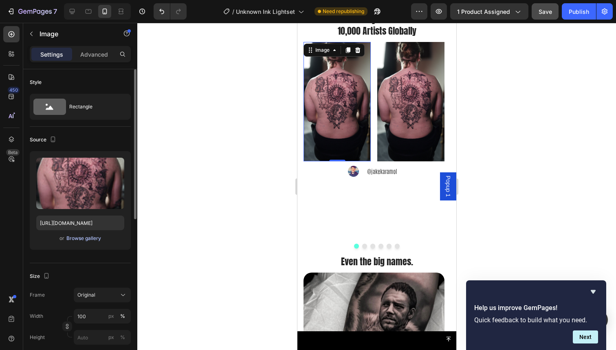
click at [89, 239] on div "Browse gallery" at bounding box center [83, 238] width 35 height 7
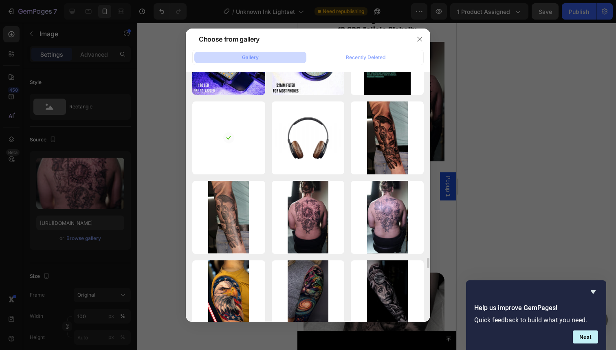
scroll to position [4348, 0]
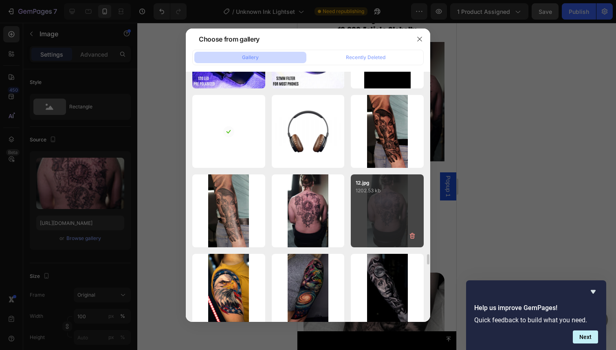
click at [409, 215] on div "12.jpg 1202.53 kb" at bounding box center [387, 210] width 73 height 73
type input "[URL][DOMAIN_NAME]"
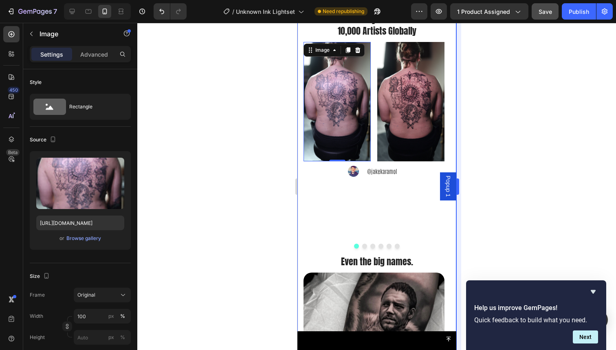
click at [471, 145] on div at bounding box center [376, 186] width 479 height 327
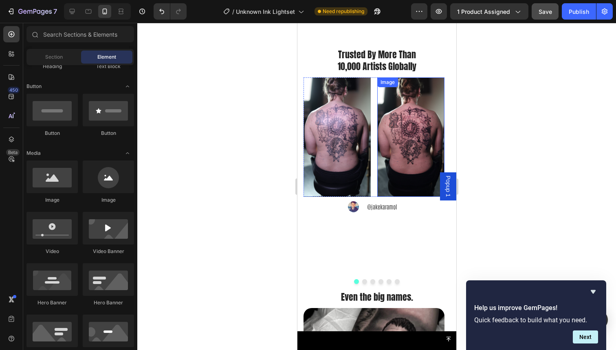
scroll to position [1000, 0]
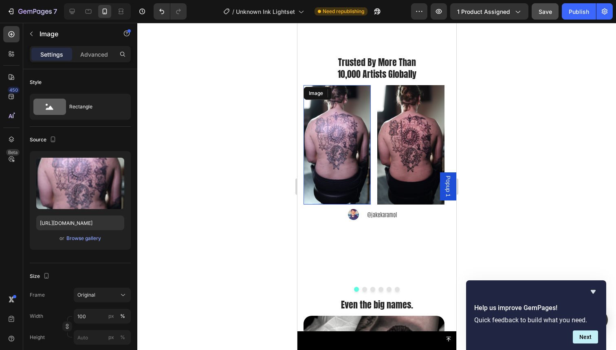
click at [338, 154] on img at bounding box center [336, 144] width 67 height 119
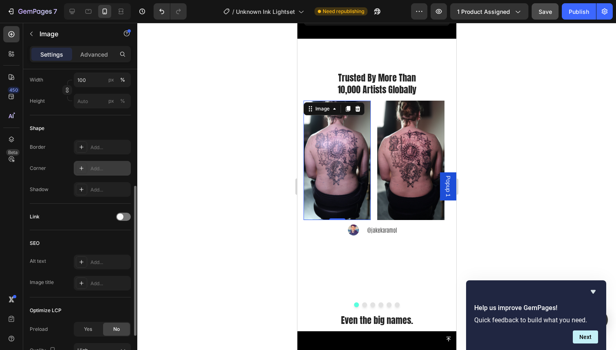
scroll to position [236, 0]
click at [98, 171] on div "Add..." at bounding box center [110, 168] width 38 height 7
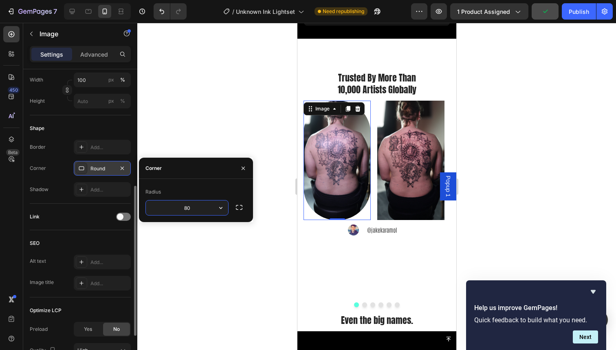
type input "8"
type input "20"
click at [411, 151] on img at bounding box center [410, 160] width 67 height 119
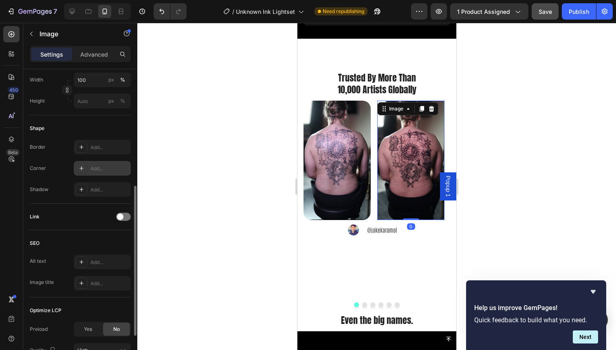
click at [104, 166] on div "Add..." at bounding box center [110, 168] width 38 height 7
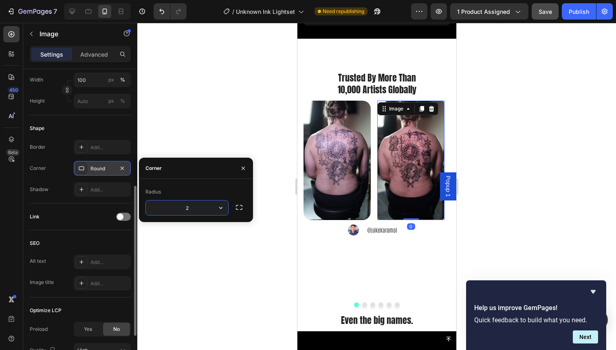
type input "20"
click at [501, 102] on div at bounding box center [376, 186] width 479 height 327
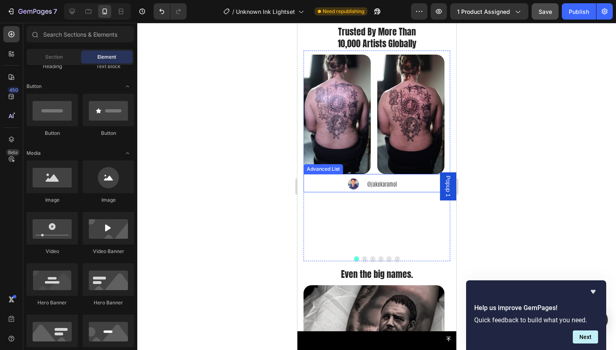
scroll to position [1026, 0]
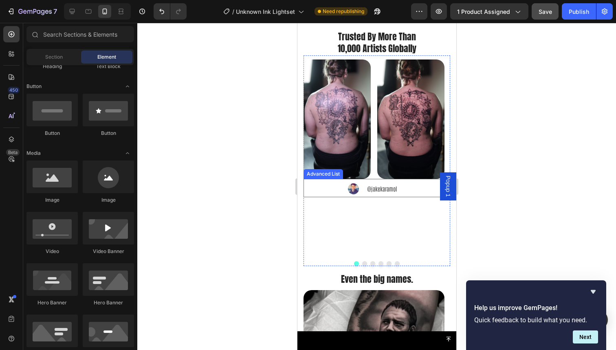
click at [421, 188] on div "Image @jakekaramol Text Block" at bounding box center [373, 188] width 141 height 18
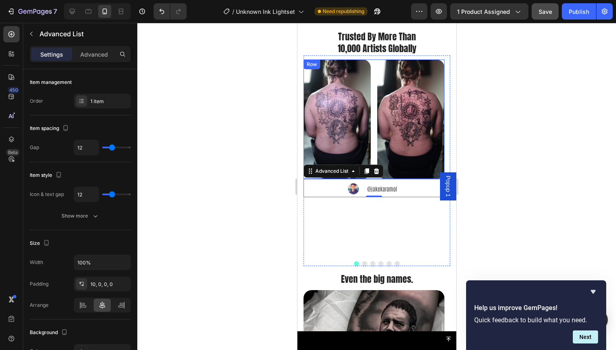
click at [373, 107] on div "Image Image Row" at bounding box center [373, 119] width 141 height 119
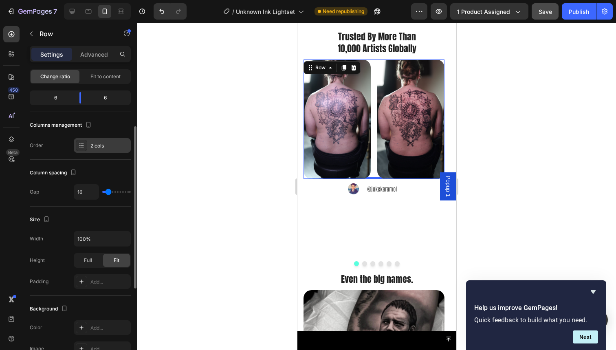
scroll to position [82, 0]
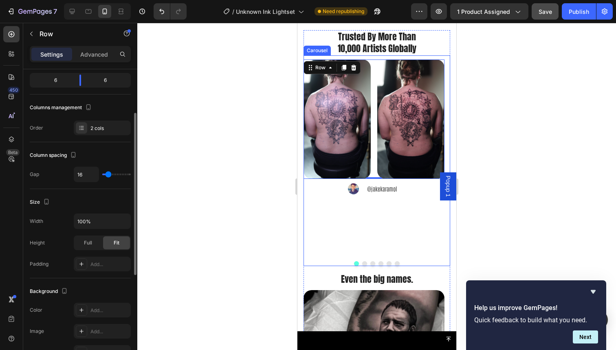
click at [308, 199] on div "Image Image Row 0 Image @jakekaramol Text Block Advanced List Image Image @anto…" at bounding box center [376, 160] width 147 height 211
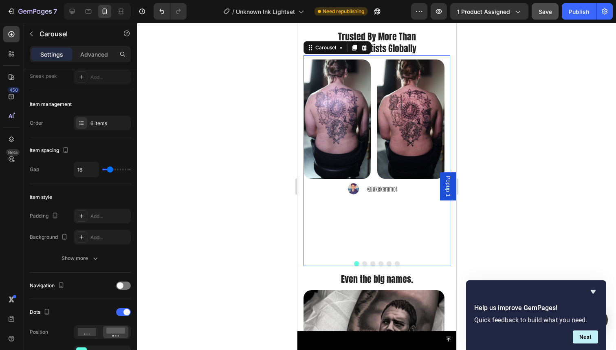
scroll to position [0, 0]
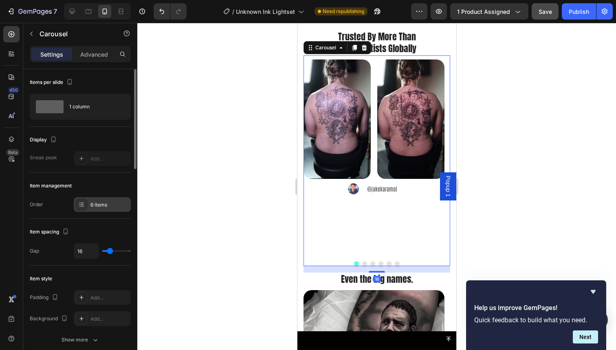
click at [102, 207] on div "6 items" at bounding box center [110, 204] width 38 height 7
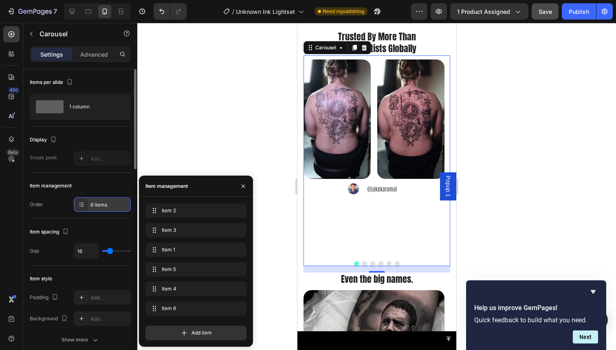
click at [102, 207] on div "6 items" at bounding box center [110, 204] width 38 height 7
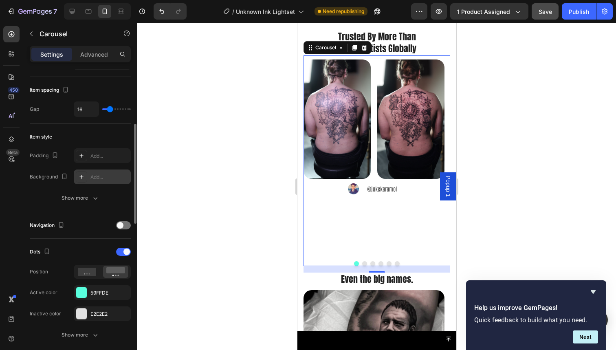
scroll to position [157, 0]
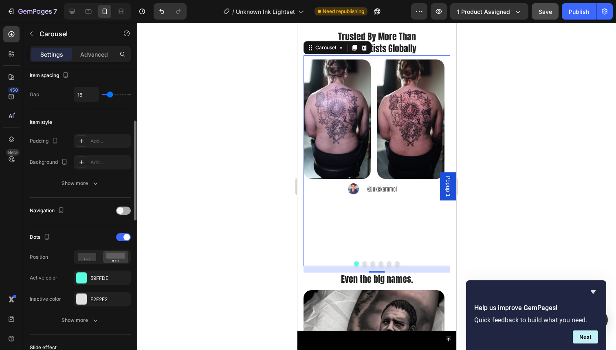
click at [122, 209] on span at bounding box center [120, 211] width 7 height 7
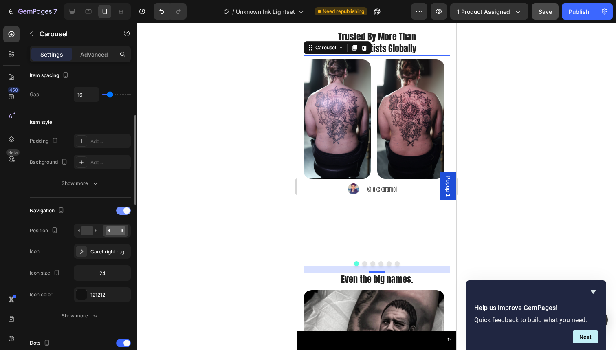
click at [122, 209] on div at bounding box center [123, 211] width 15 height 8
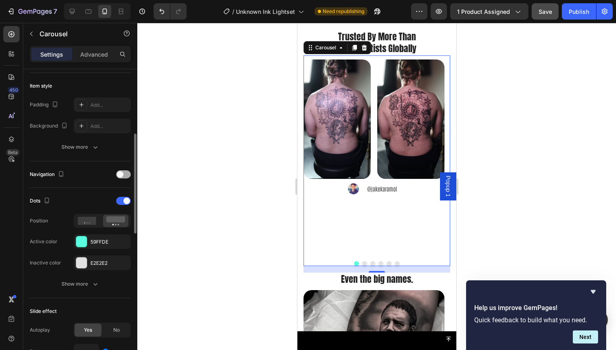
scroll to position [194, 0]
click at [90, 279] on div "Show more" at bounding box center [81, 283] width 38 height 8
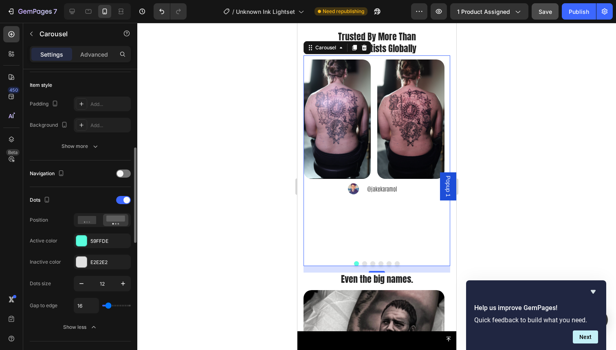
scroll to position [218, 0]
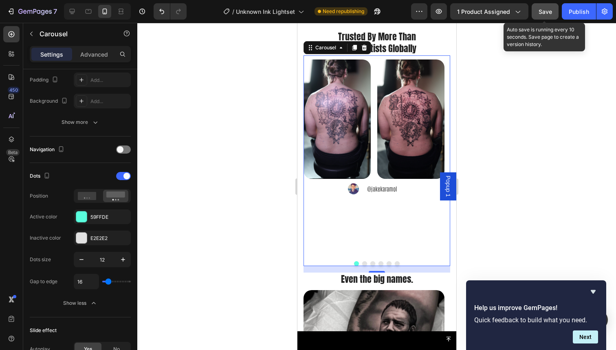
click at [544, 17] on button "Save" at bounding box center [545, 11] width 27 height 16
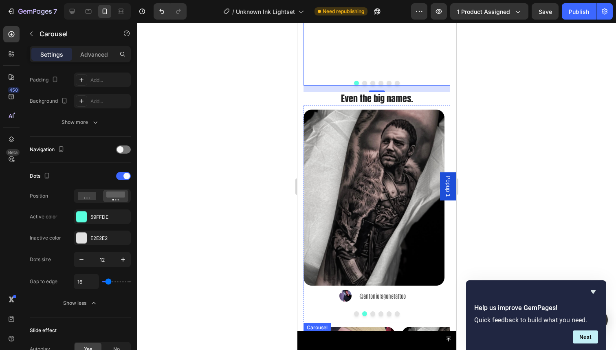
scroll to position [1199, 0]
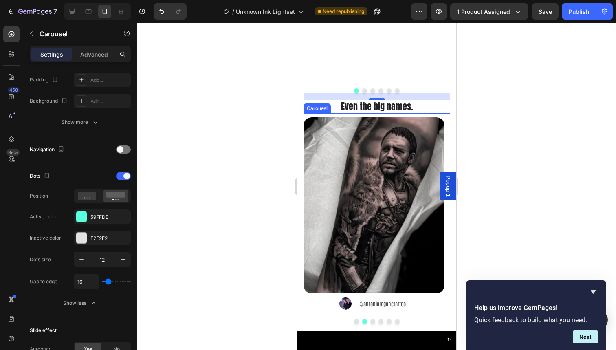
click at [354, 306] on button "Dot" at bounding box center [356, 321] width 5 height 5
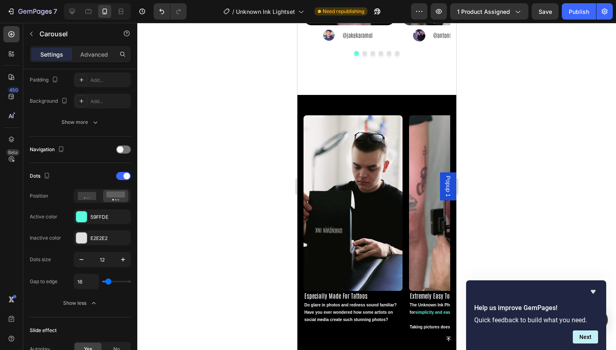
scroll to position [1625, 0]
